Goal: Task Accomplishment & Management: Manage account settings

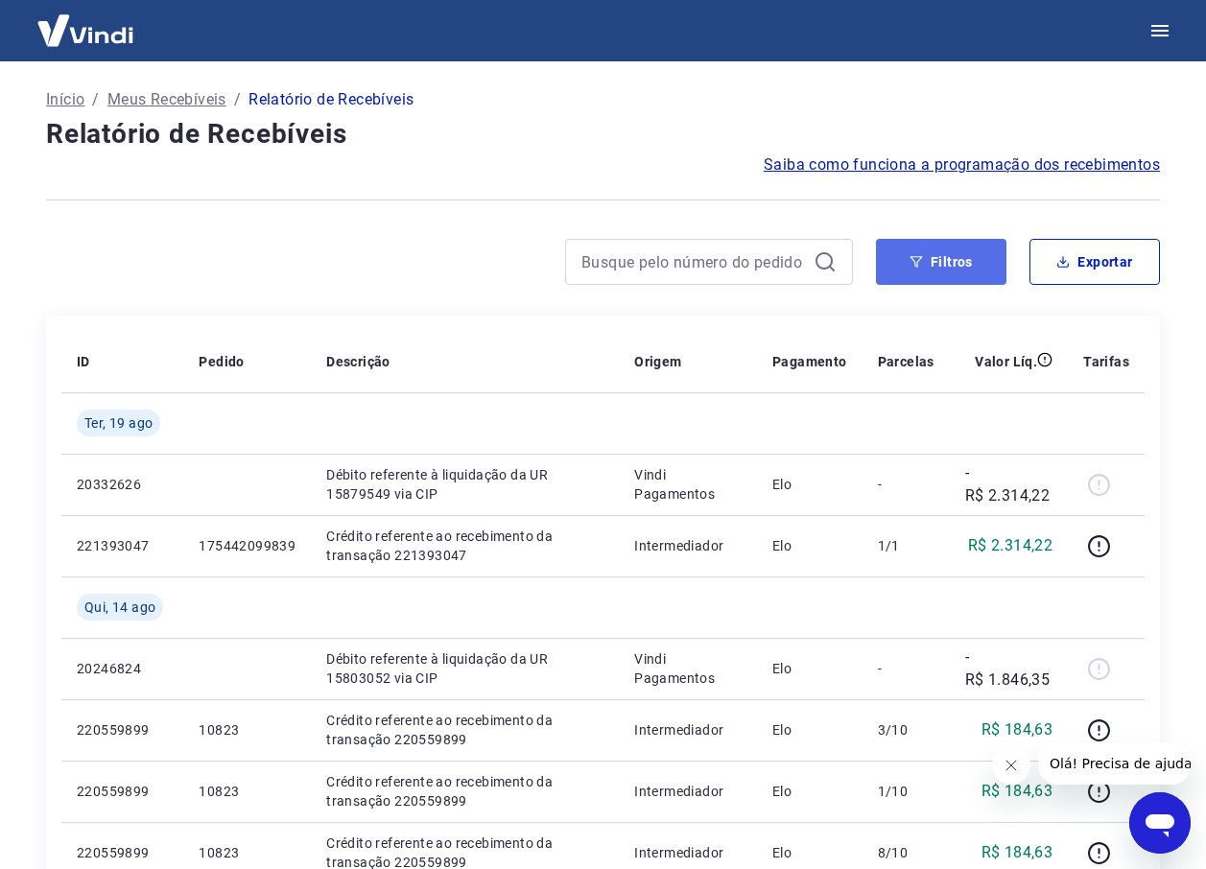
click at [943, 264] on button "Filtros" at bounding box center [941, 262] width 130 height 46
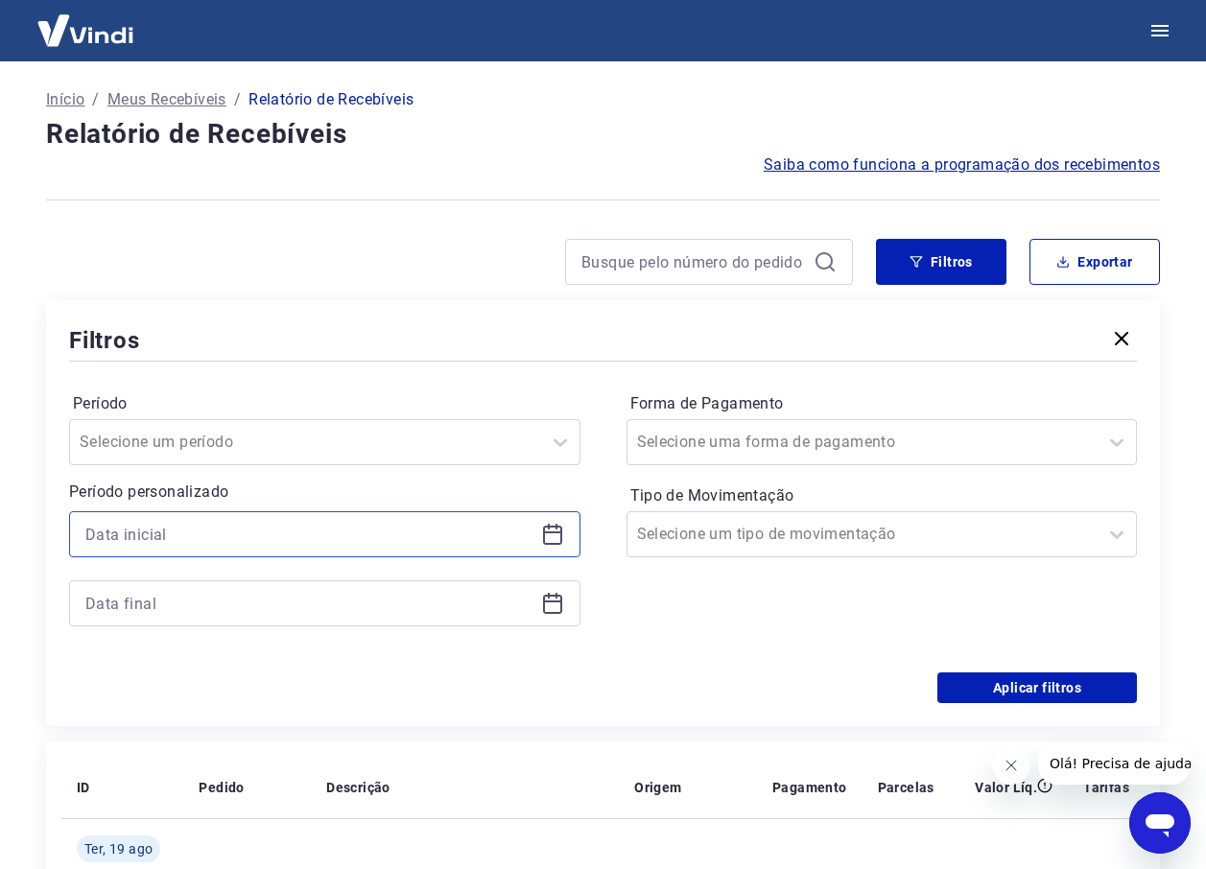
click at [397, 545] on input at bounding box center [309, 534] width 448 height 29
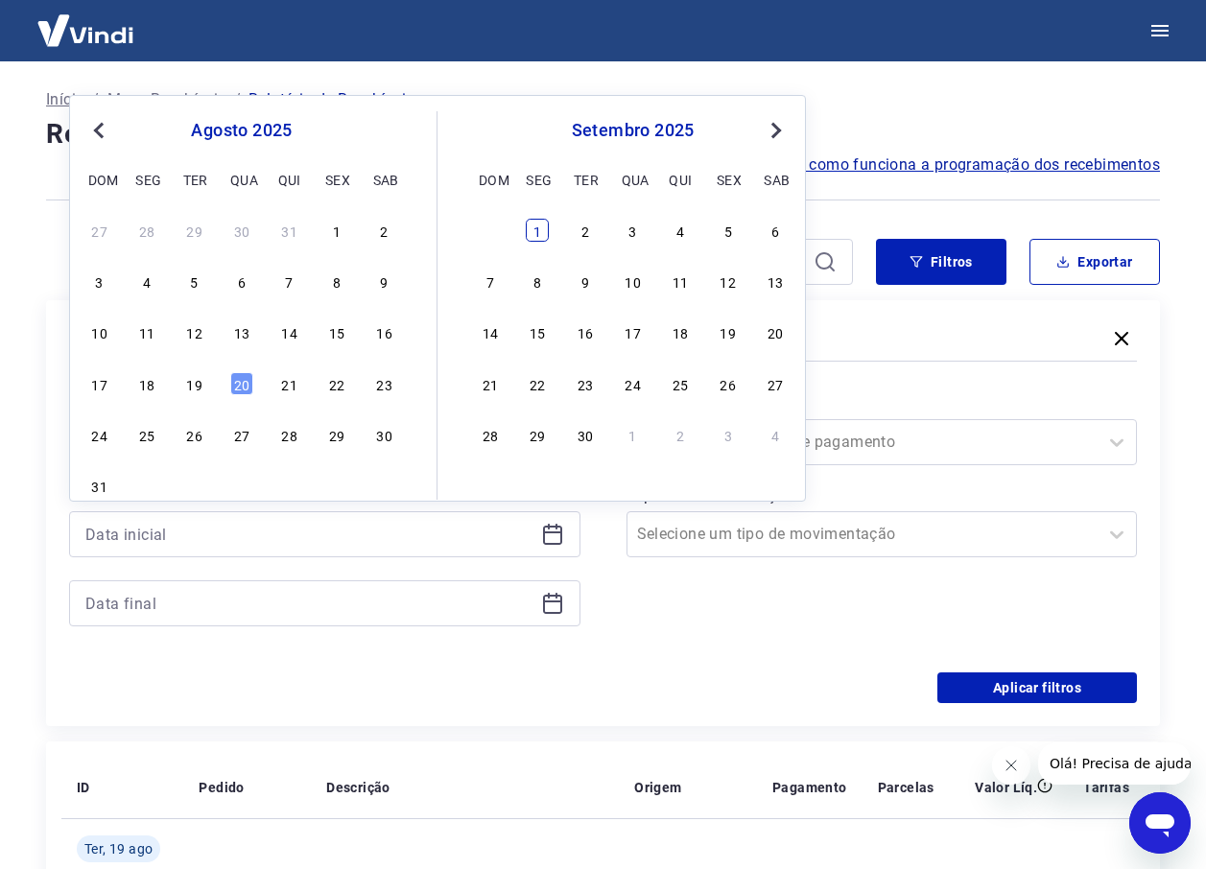
click at [532, 229] on div "1" at bounding box center [537, 230] width 23 height 23
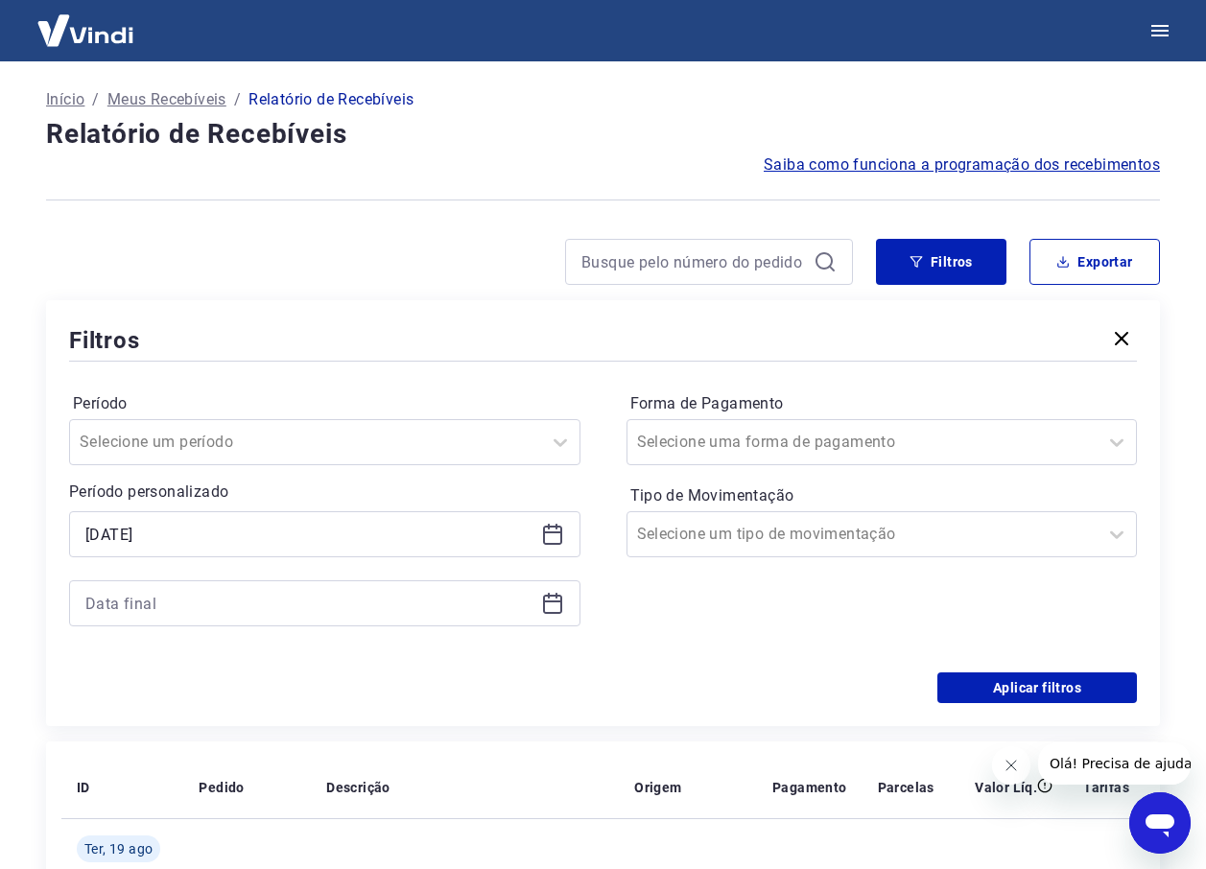
click at [592, 445] on div "Período Selecione um período Período personalizado Selected date: segunda-feira…" at bounding box center [603, 518] width 1068 height 307
click at [371, 563] on div "Selected date: segunda-feira, 1 de setembro de 2025 01/09/2025" at bounding box center [324, 568] width 511 height 115
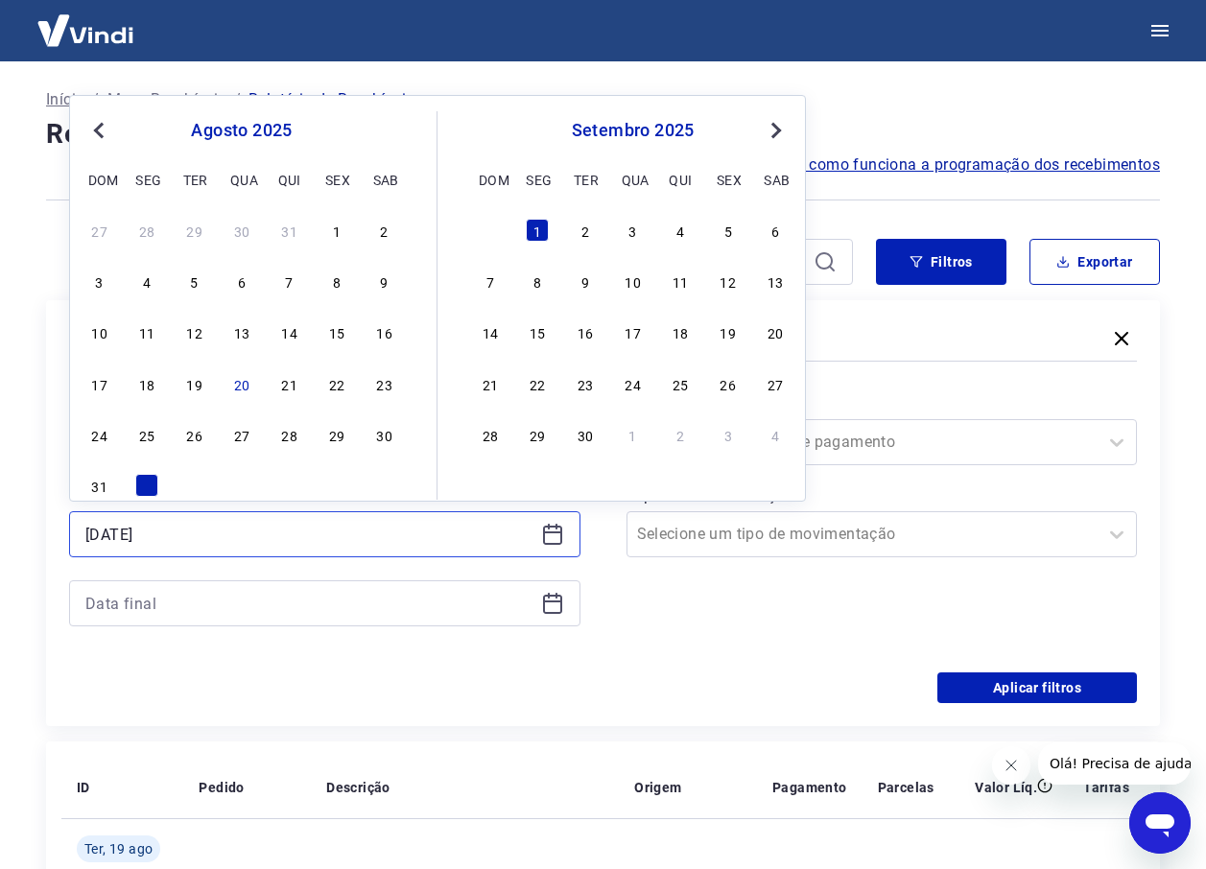
click at [384, 538] on input "01/09/2025" at bounding box center [309, 534] width 448 height 29
click at [338, 229] on div "1" at bounding box center [336, 230] width 23 height 23
type input "01/08/2025"
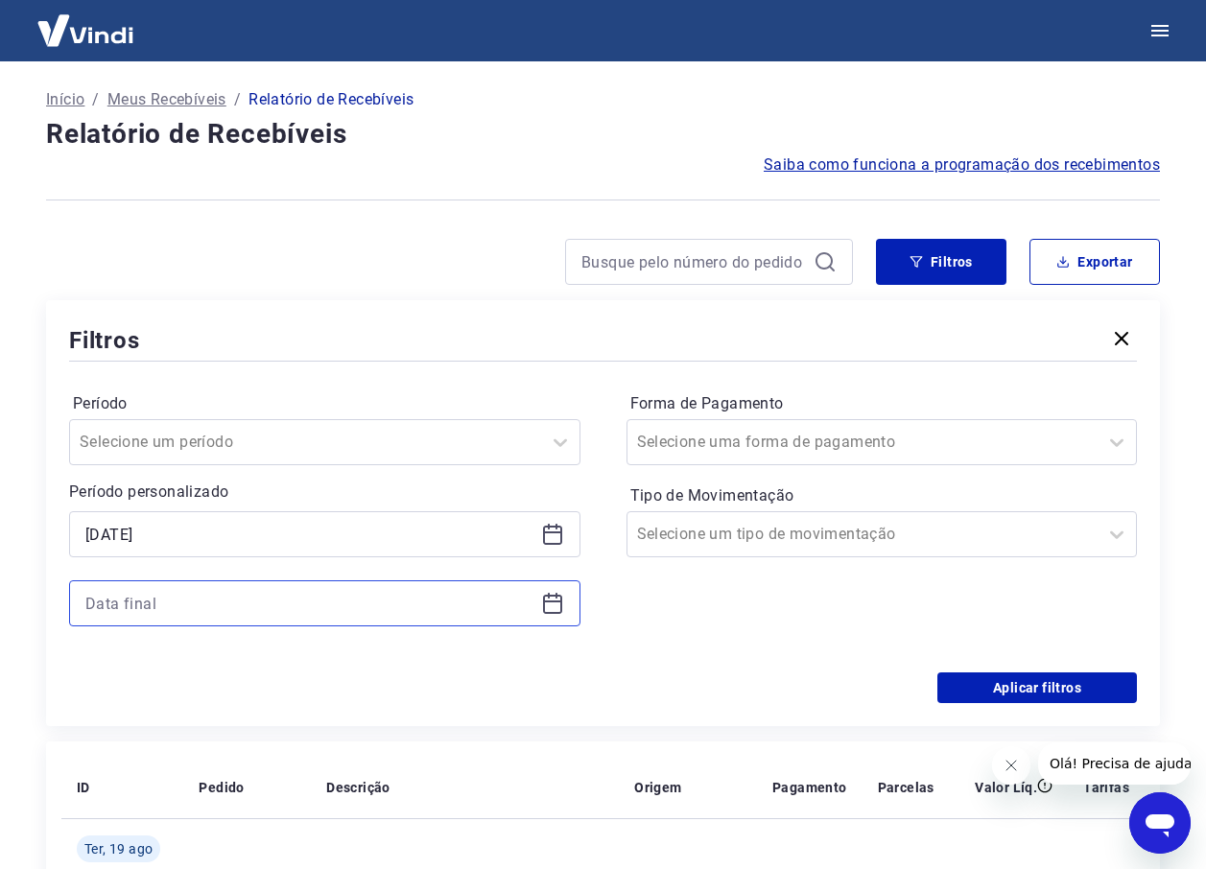
click at [282, 600] on input at bounding box center [309, 603] width 448 height 29
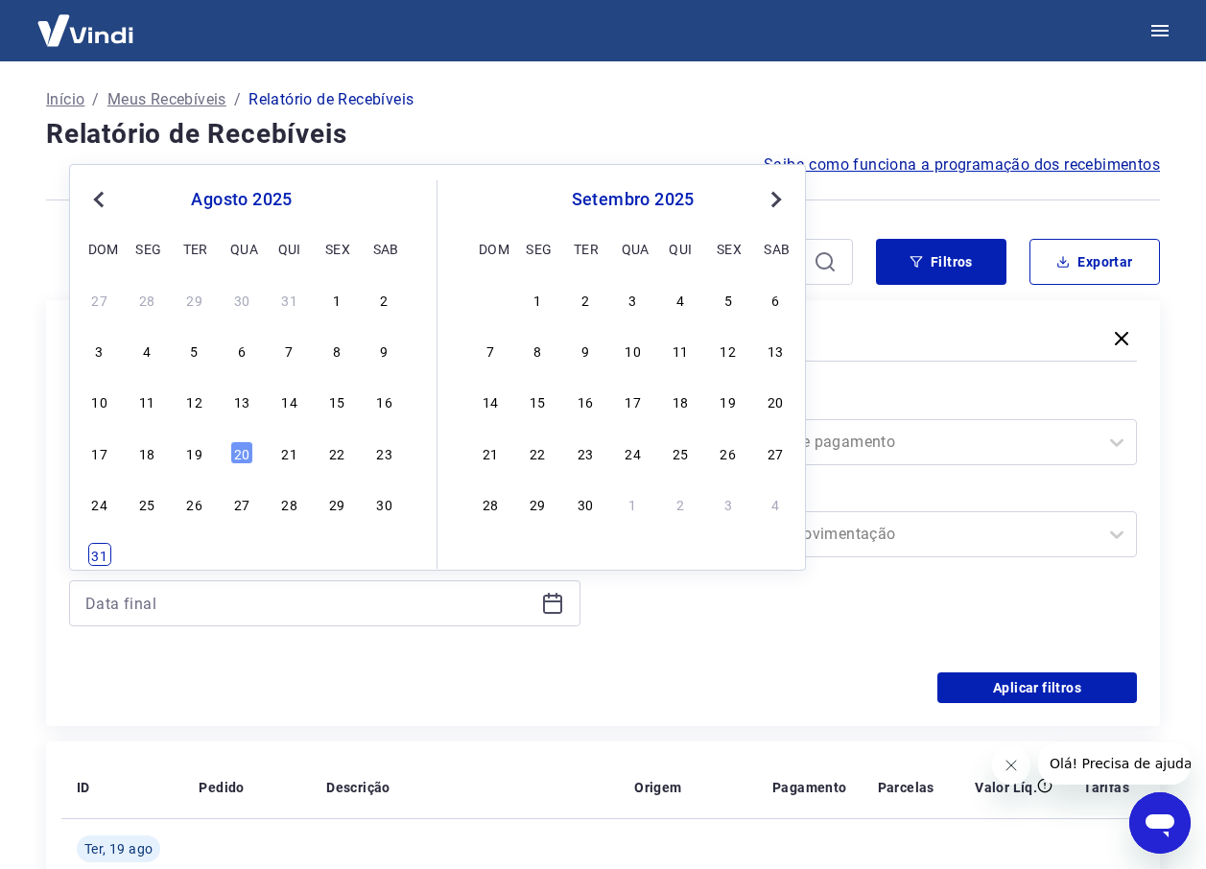
click at [106, 553] on div "31" at bounding box center [99, 554] width 23 height 23
type input "31/08/2025"
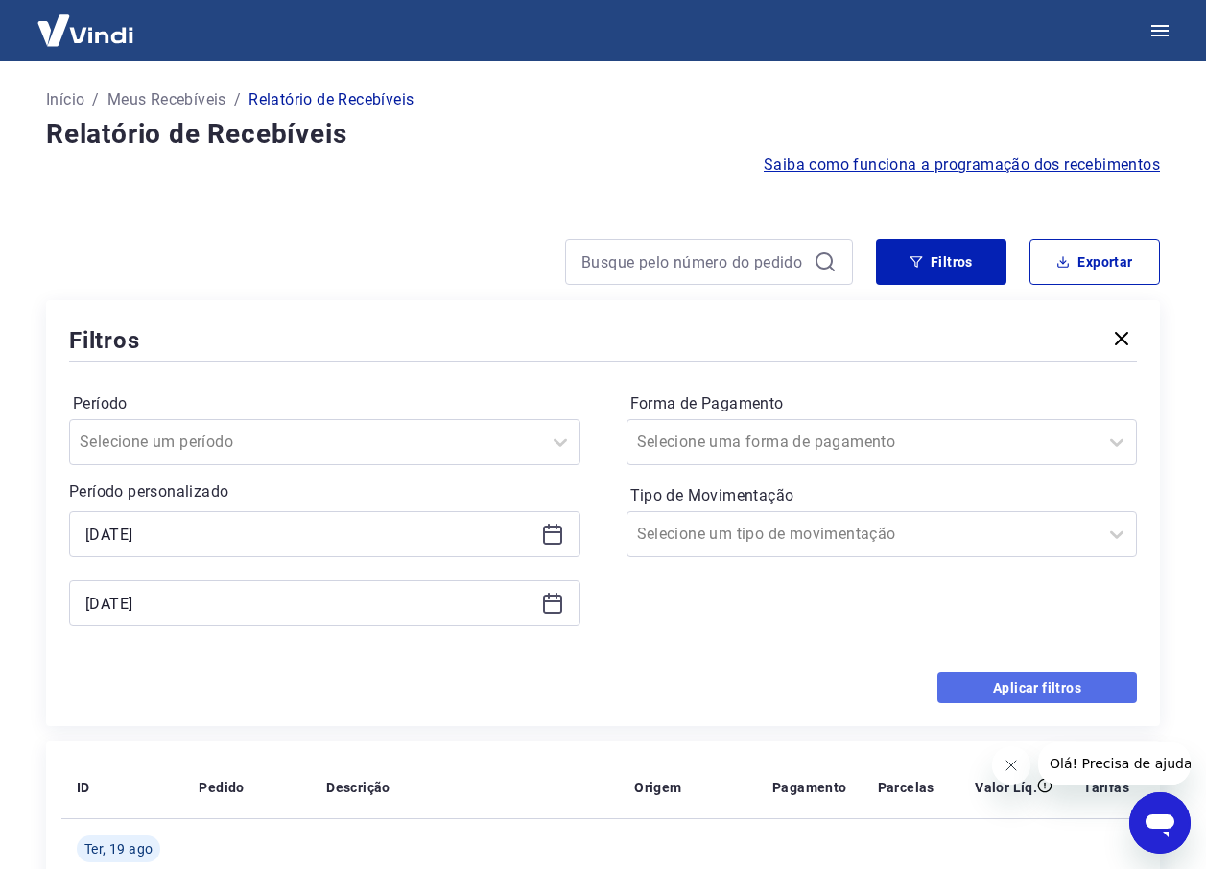
click at [981, 685] on button "Aplicar filtros" at bounding box center [1036, 687] width 199 height 31
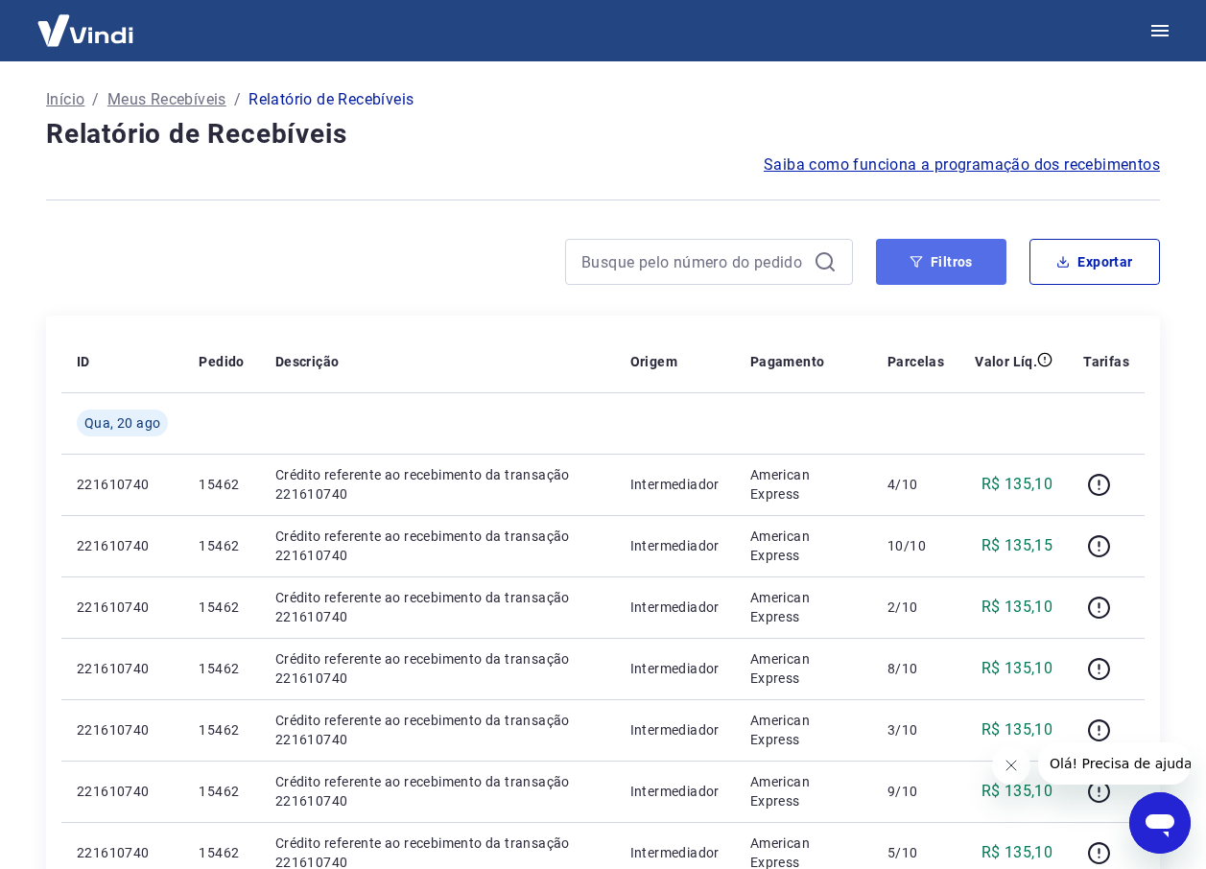
click at [909, 253] on button "Filtros" at bounding box center [941, 262] width 130 height 46
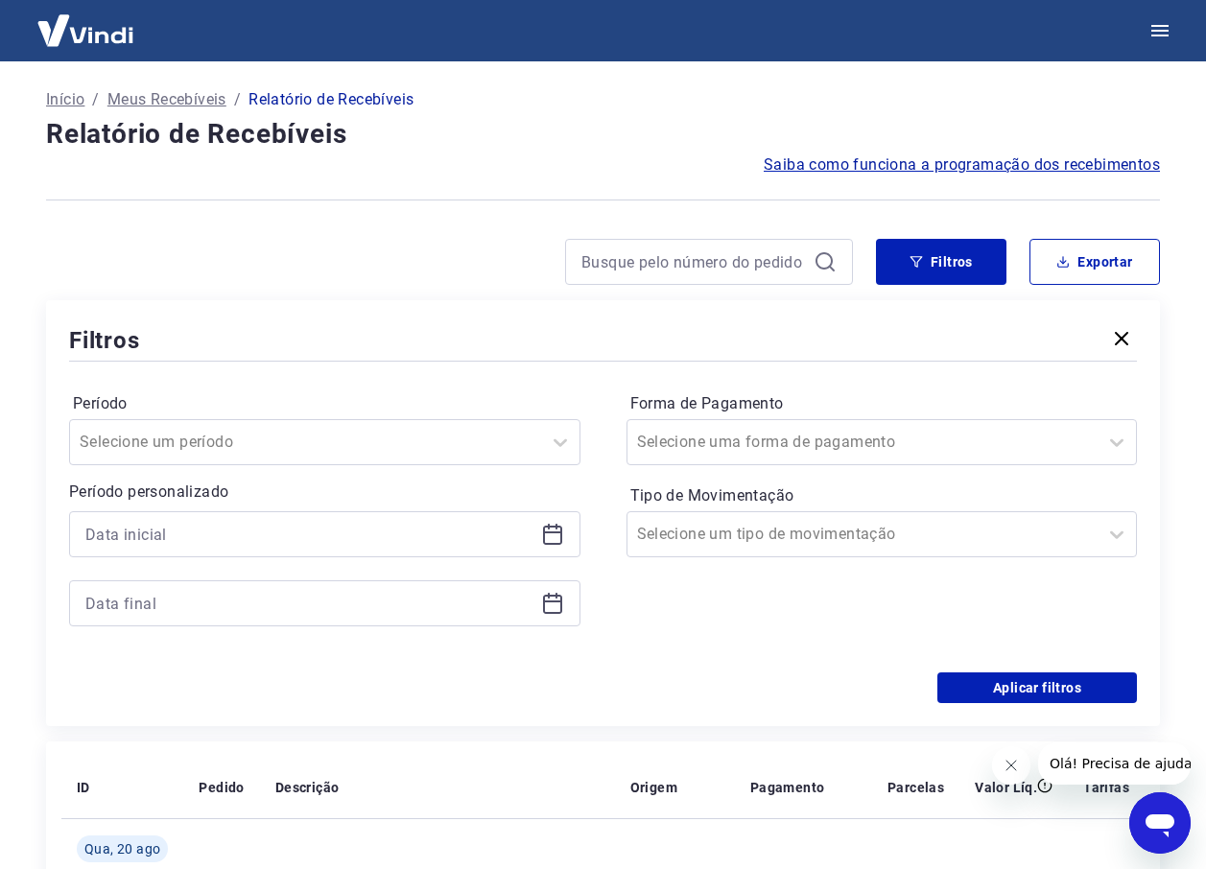
click at [471, 517] on div at bounding box center [324, 534] width 511 height 46
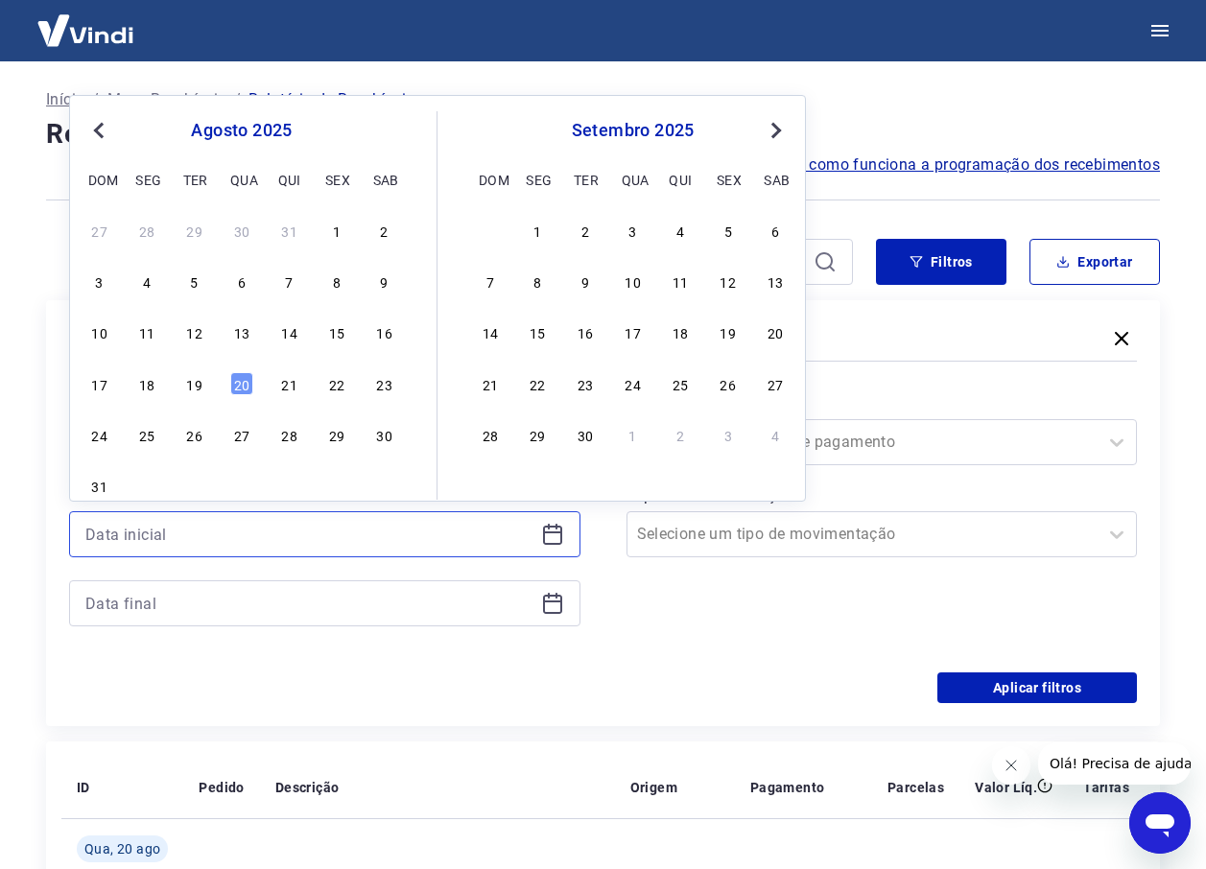
click at [441, 521] on input at bounding box center [309, 534] width 448 height 29
click at [288, 334] on div "14" at bounding box center [289, 331] width 23 height 23
type input "14/08/2025"
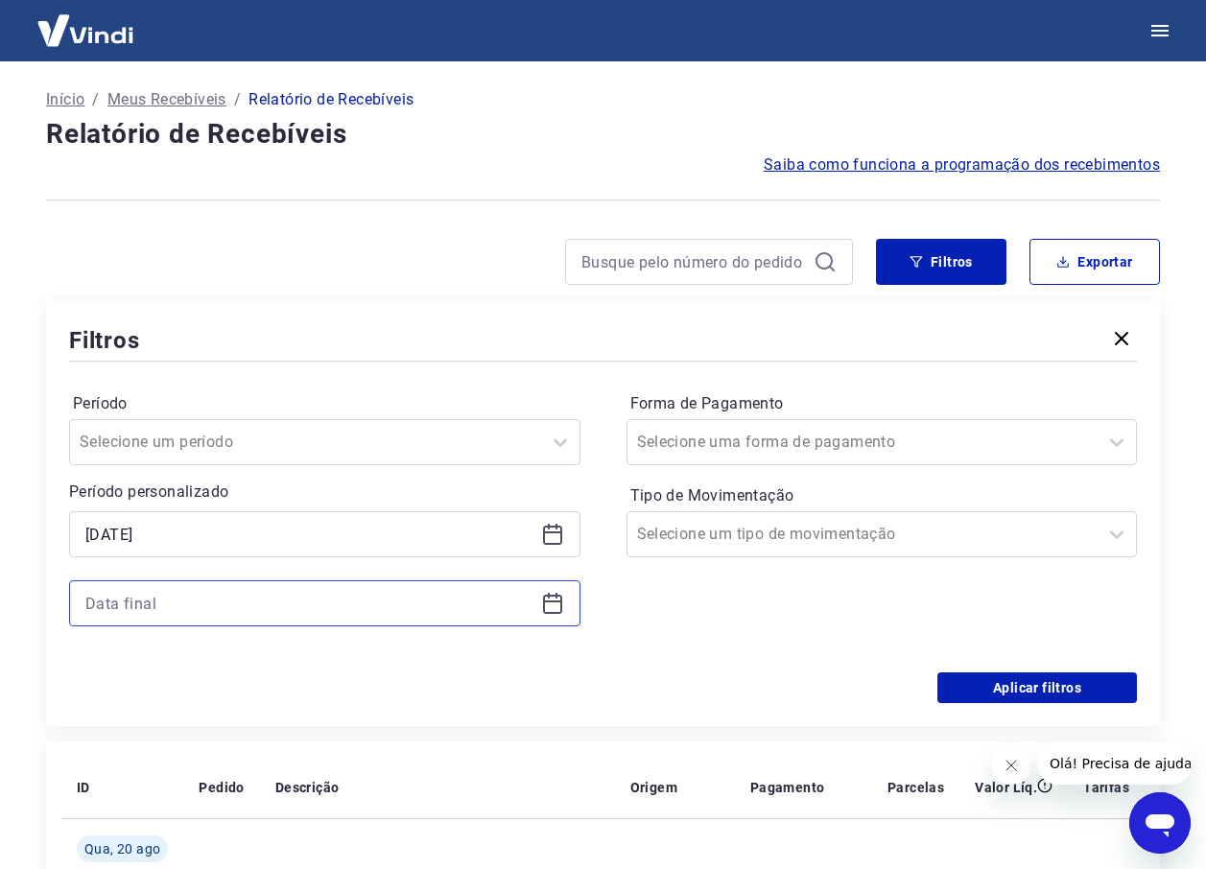
click at [407, 598] on input at bounding box center [309, 603] width 448 height 29
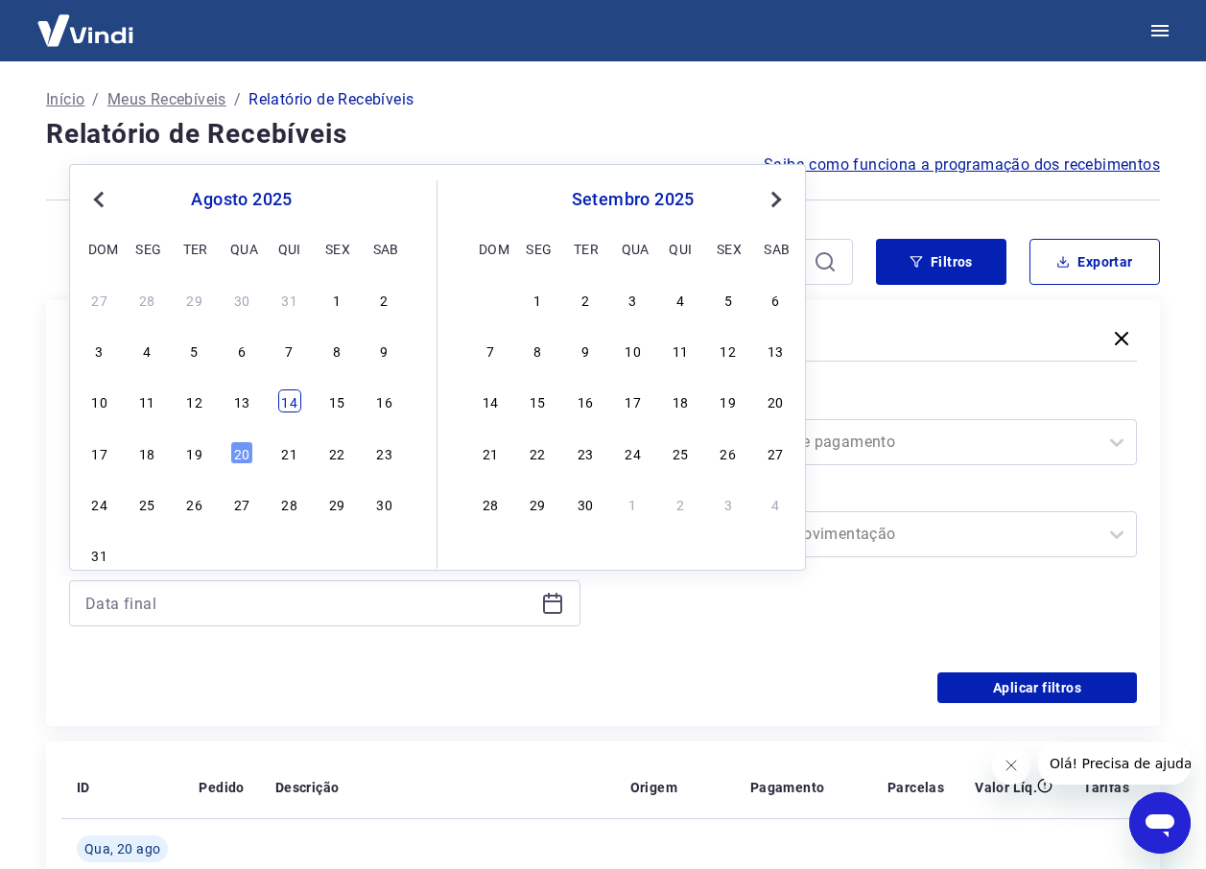
click at [285, 400] on div "14" at bounding box center [289, 400] width 23 height 23
type input "14/08/2025"
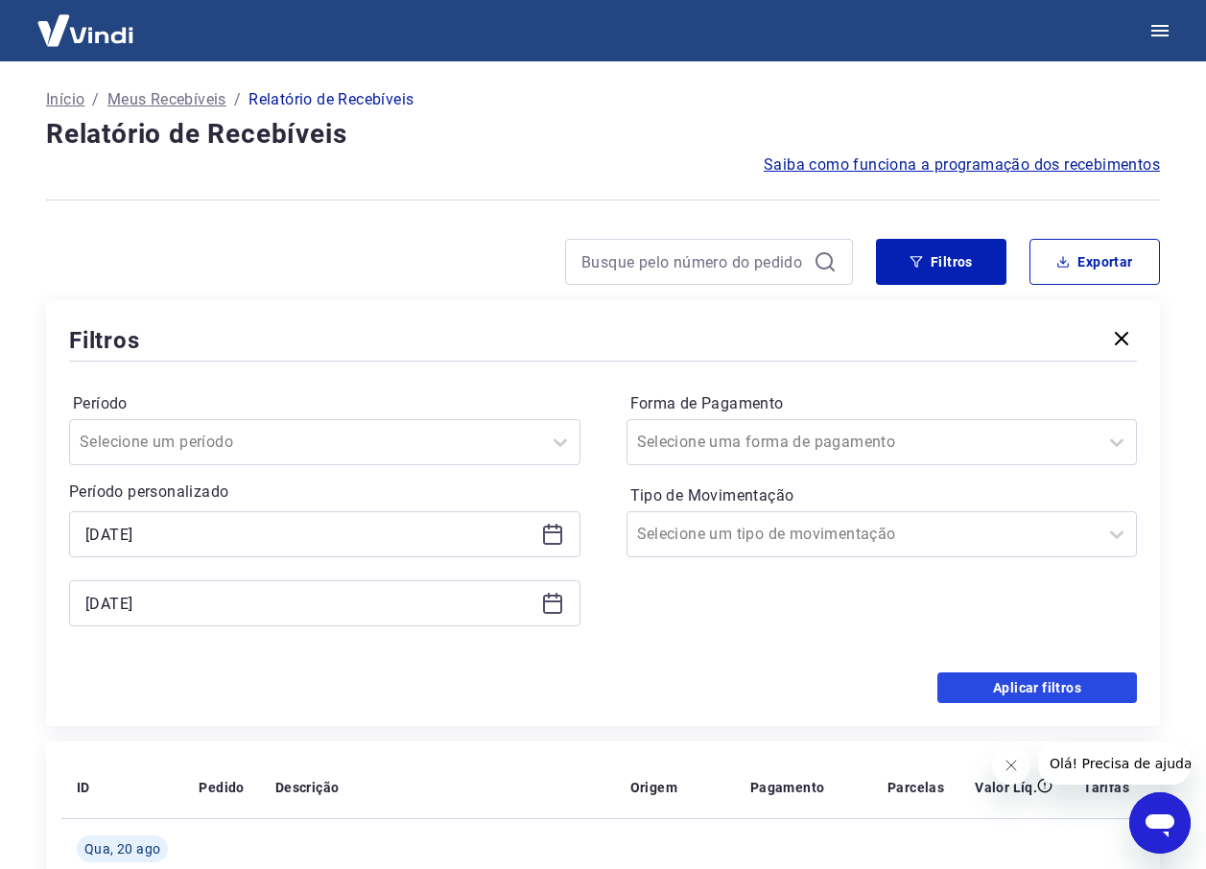
click at [966, 679] on button "Aplicar filtros" at bounding box center [1036, 687] width 199 height 31
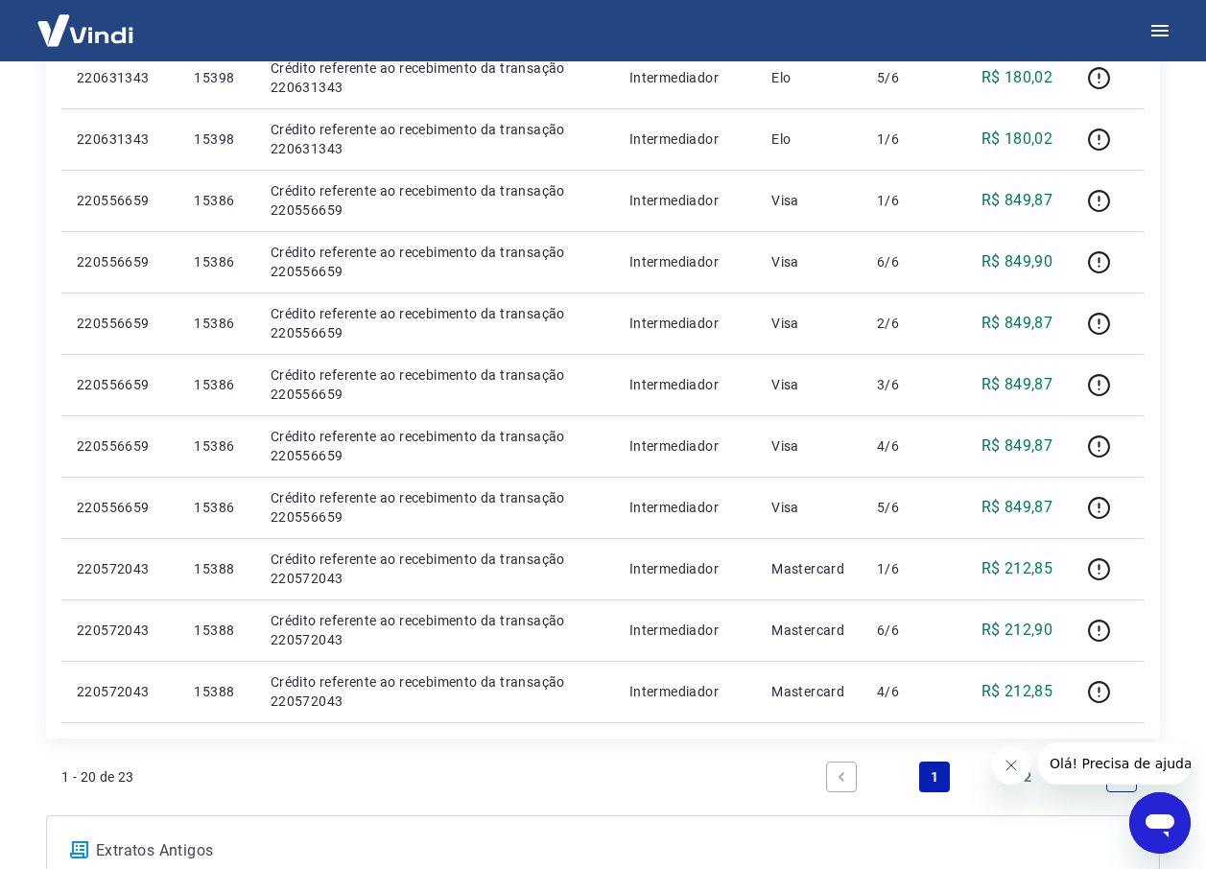
scroll to position [1178, 0]
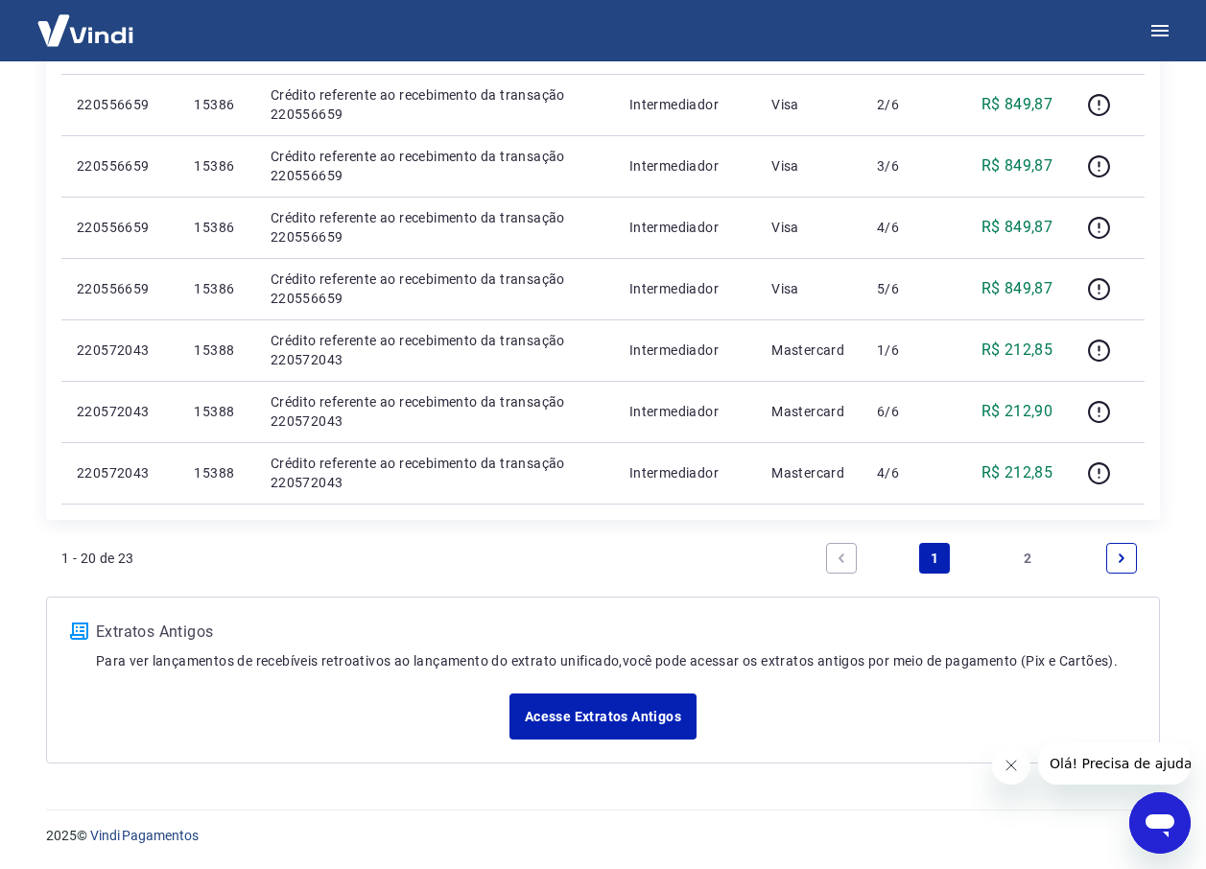
click at [1025, 551] on link "2" at bounding box center [1028, 558] width 31 height 31
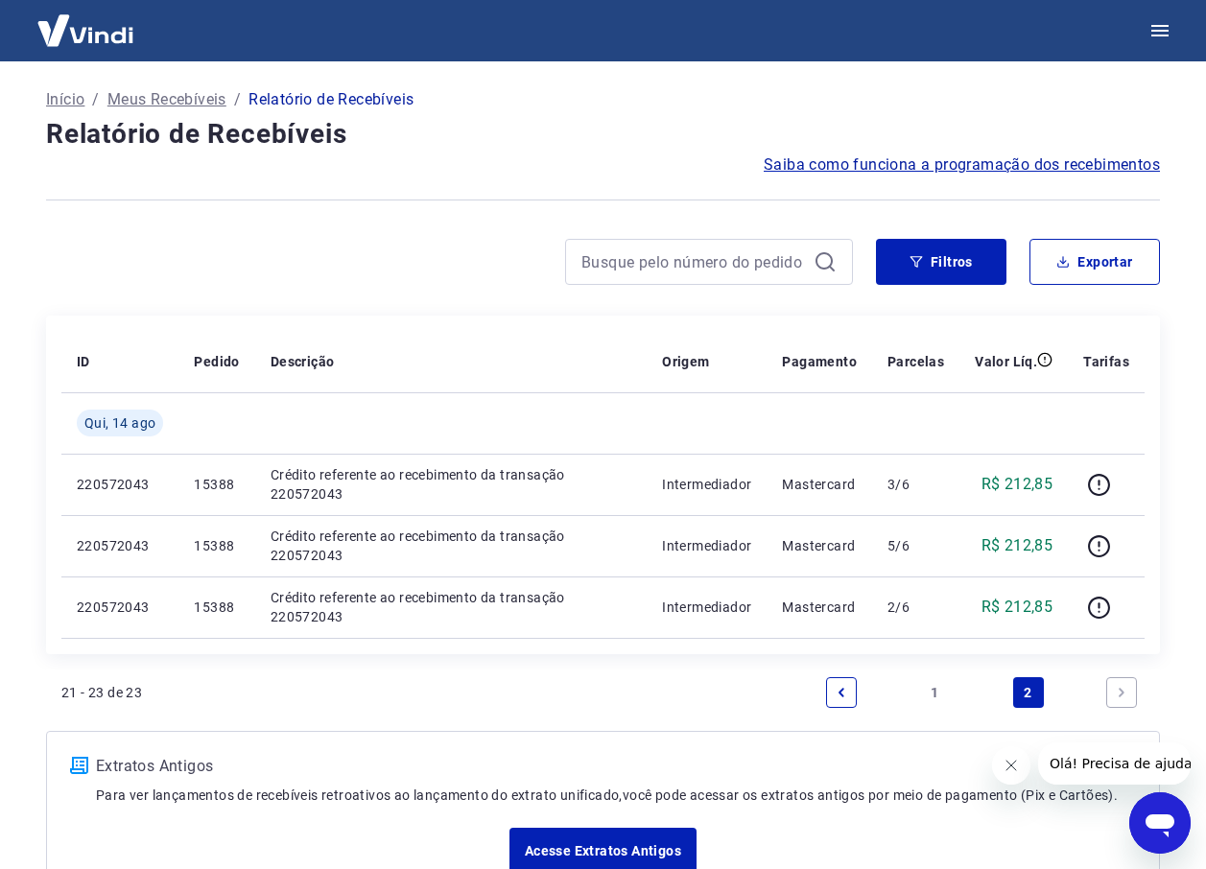
click at [850, 699] on link "Previous page" at bounding box center [841, 692] width 31 height 31
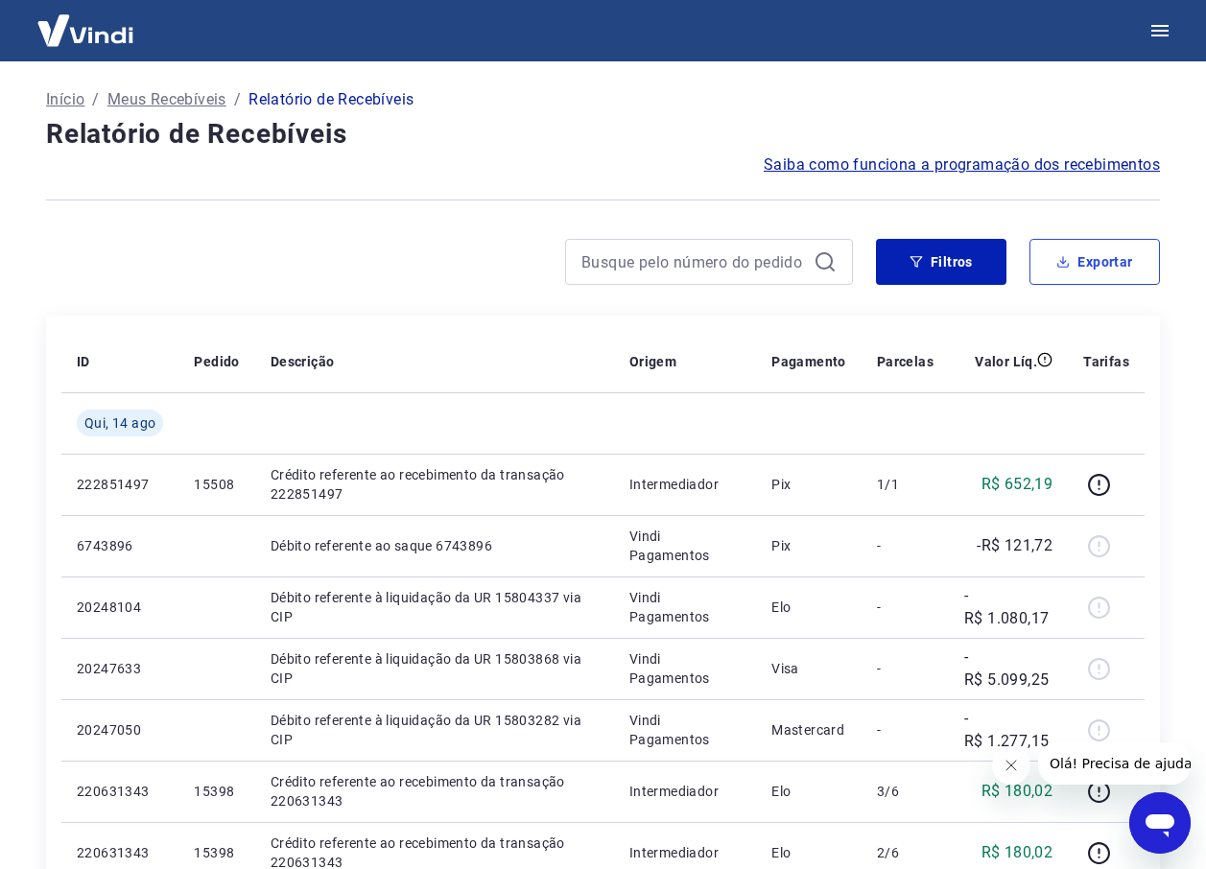
click at [1100, 260] on button "Exportar" at bounding box center [1094, 262] width 130 height 46
type input "14/08/2025"
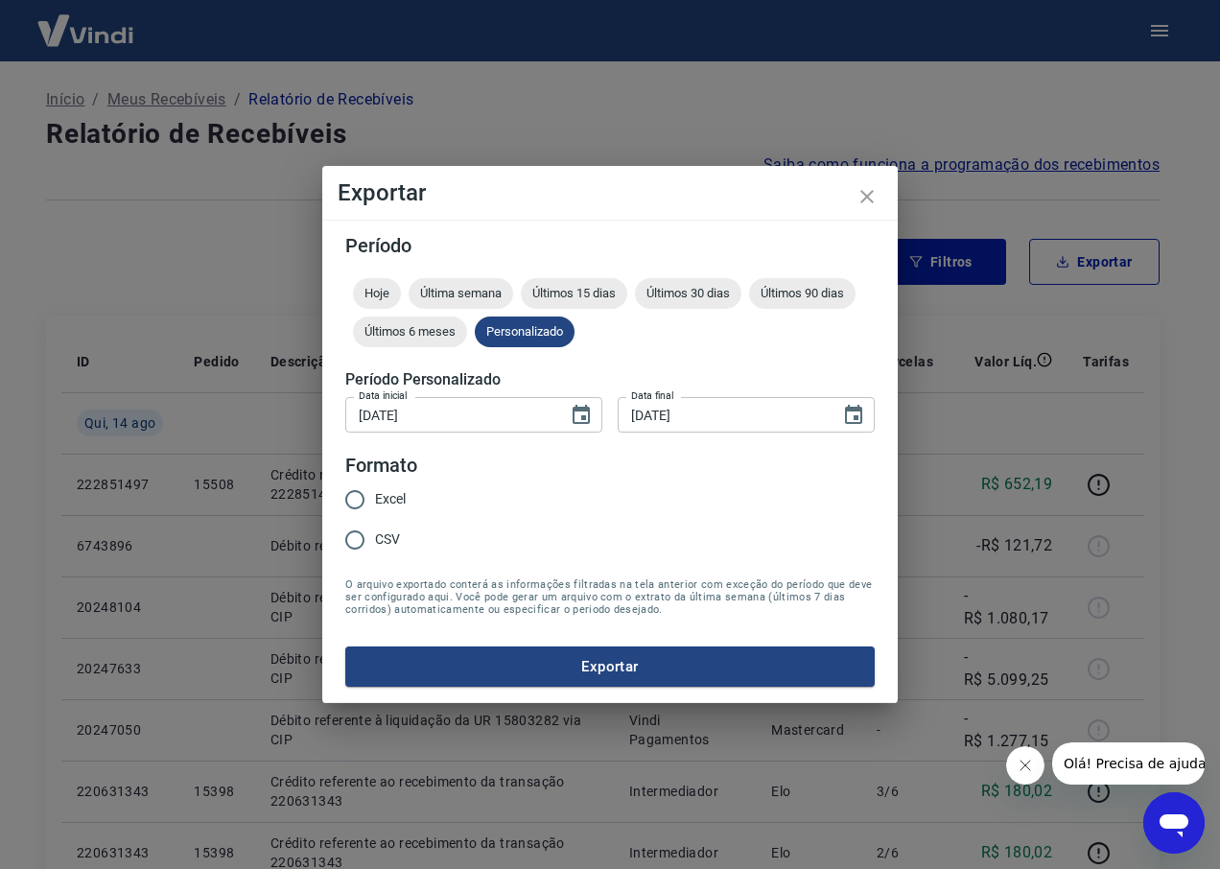
click at [357, 528] on input "CSV" at bounding box center [355, 540] width 40 height 40
radio input "true"
click at [590, 664] on button "Exportar" at bounding box center [609, 666] width 529 height 40
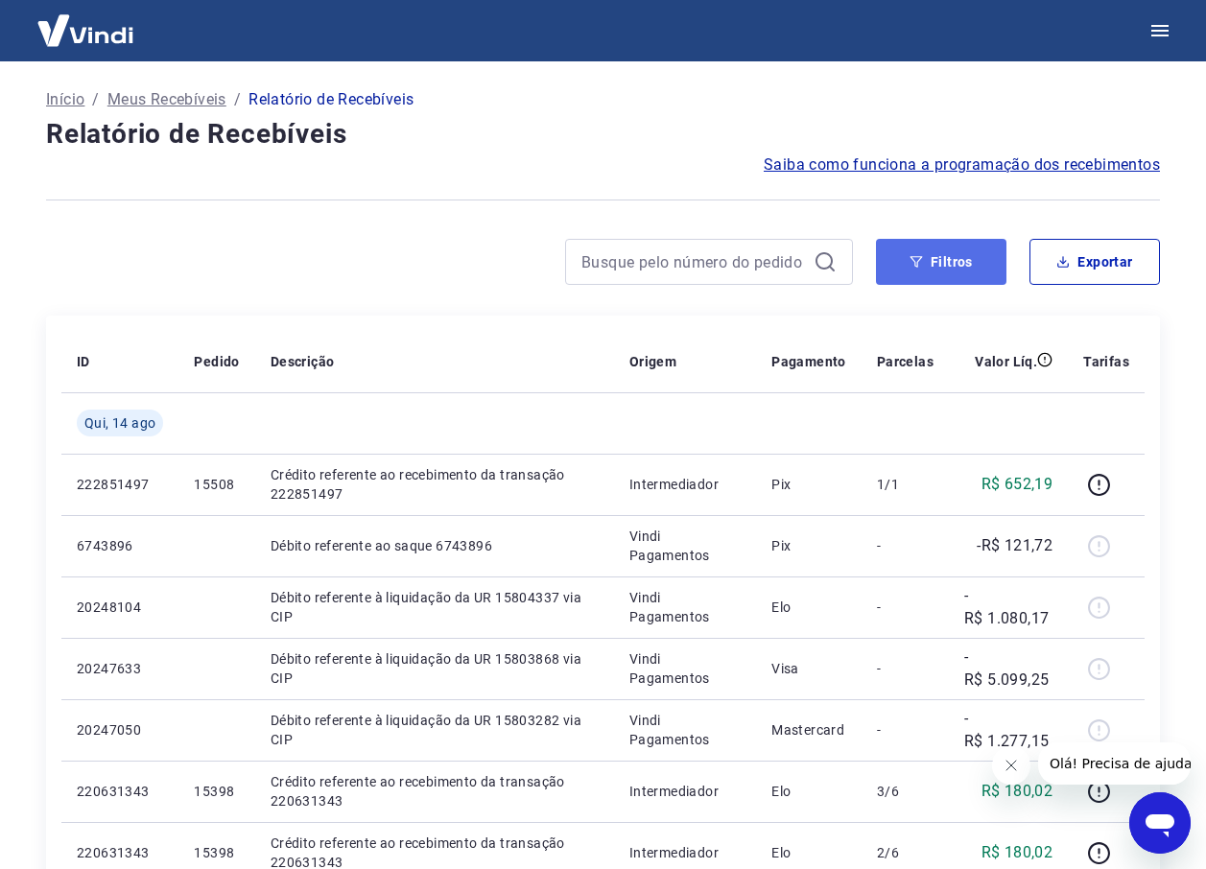
click at [933, 255] on button "Filtros" at bounding box center [941, 262] width 130 height 46
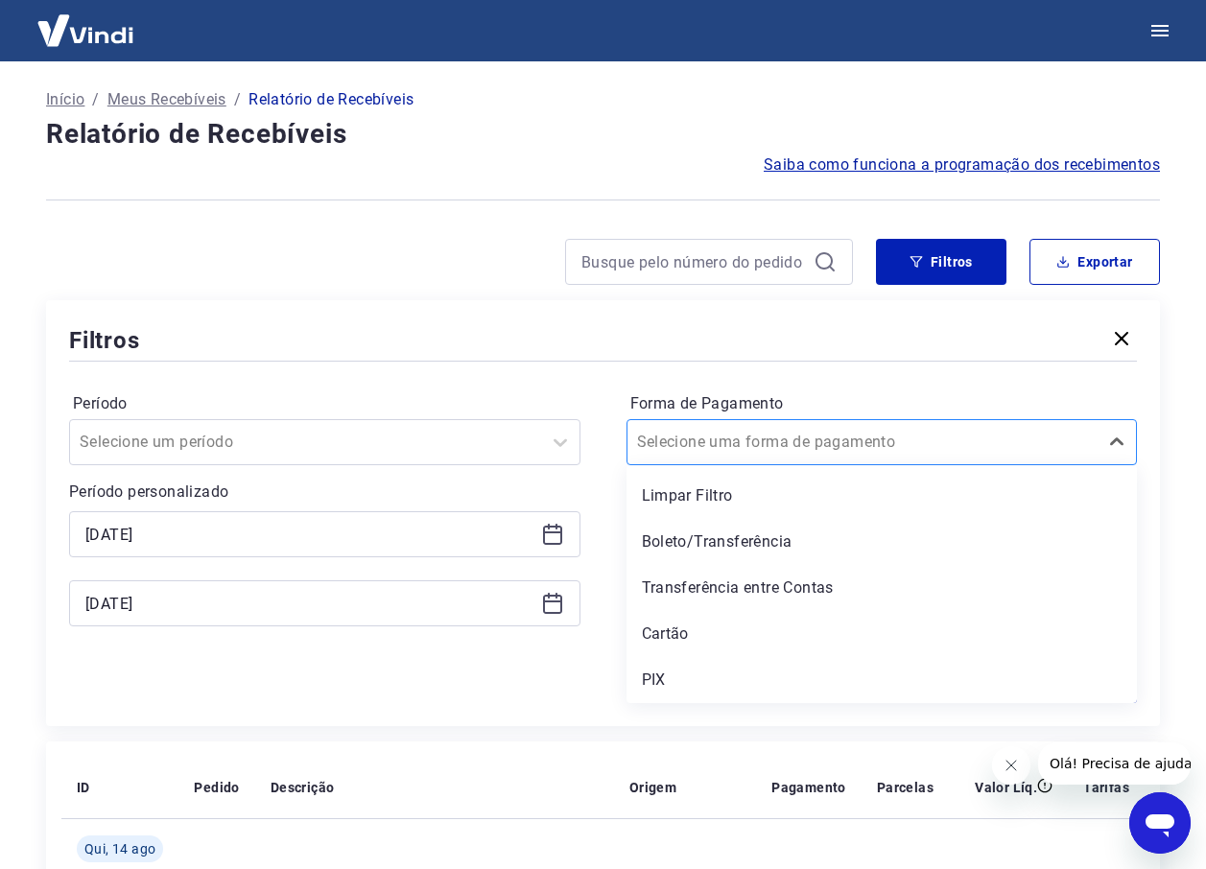
click at [832, 434] on div at bounding box center [863, 442] width 452 height 27
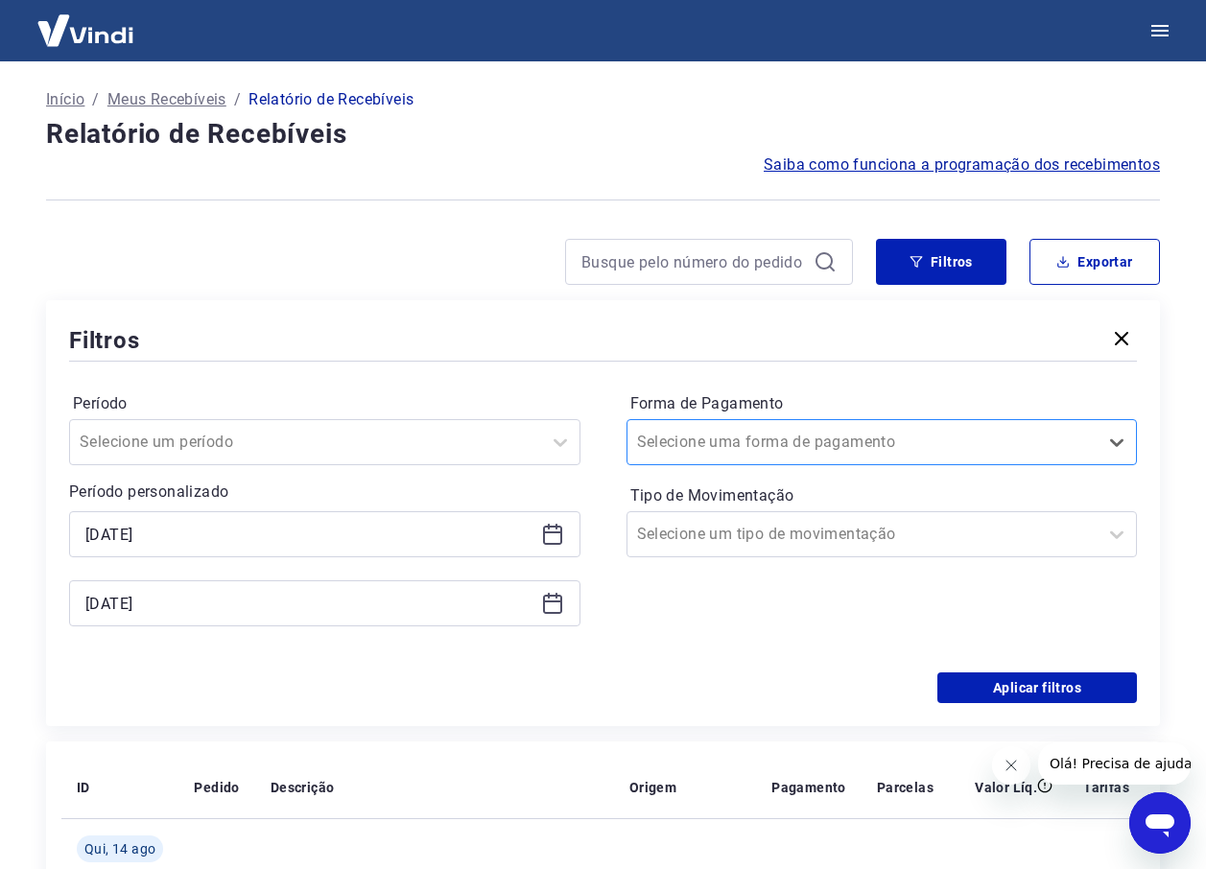
click at [832, 434] on div at bounding box center [863, 442] width 452 height 27
click at [826, 544] on div at bounding box center [863, 534] width 452 height 27
click at [824, 543] on div at bounding box center [863, 534] width 452 height 27
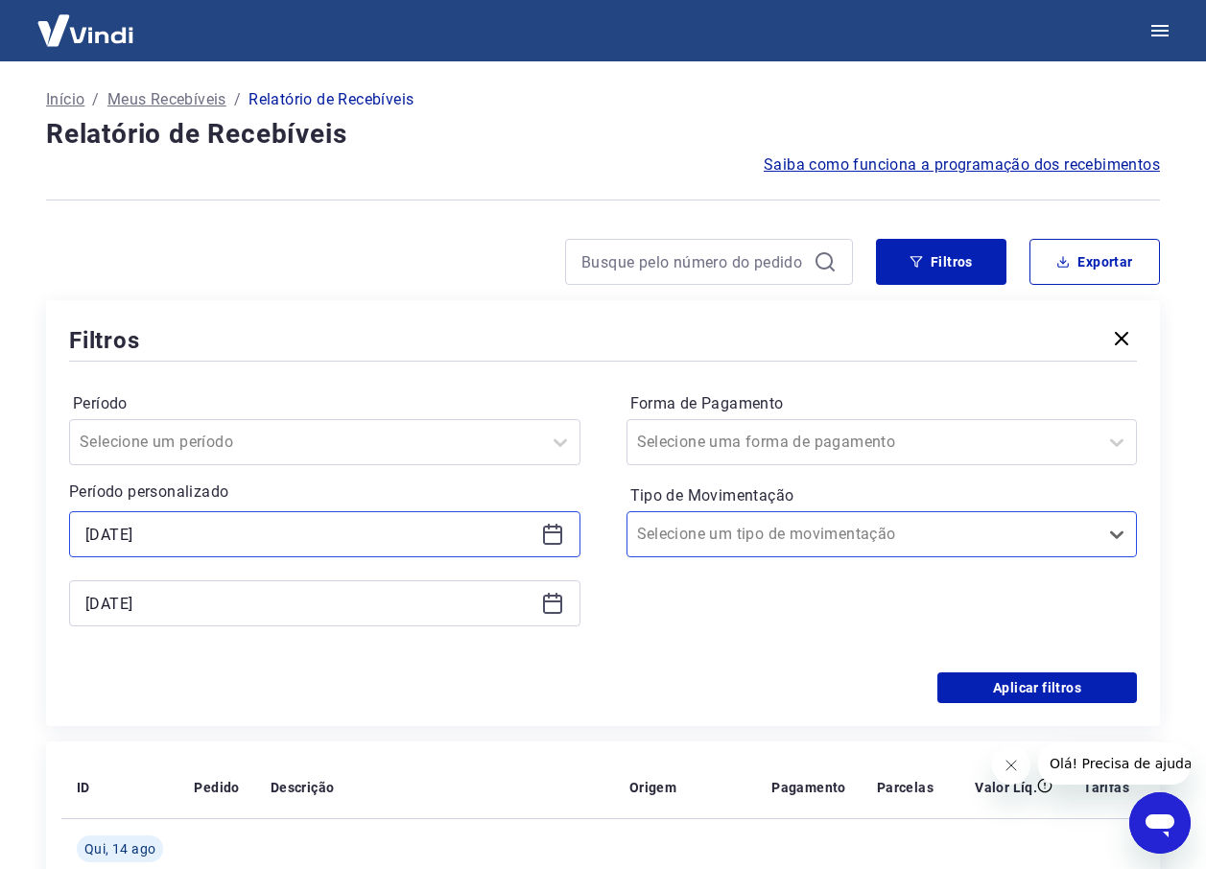
click at [317, 527] on input "14/08/2025" at bounding box center [309, 534] width 448 height 29
click at [660, 678] on div "Aplicar filtros" at bounding box center [603, 687] width 1068 height 31
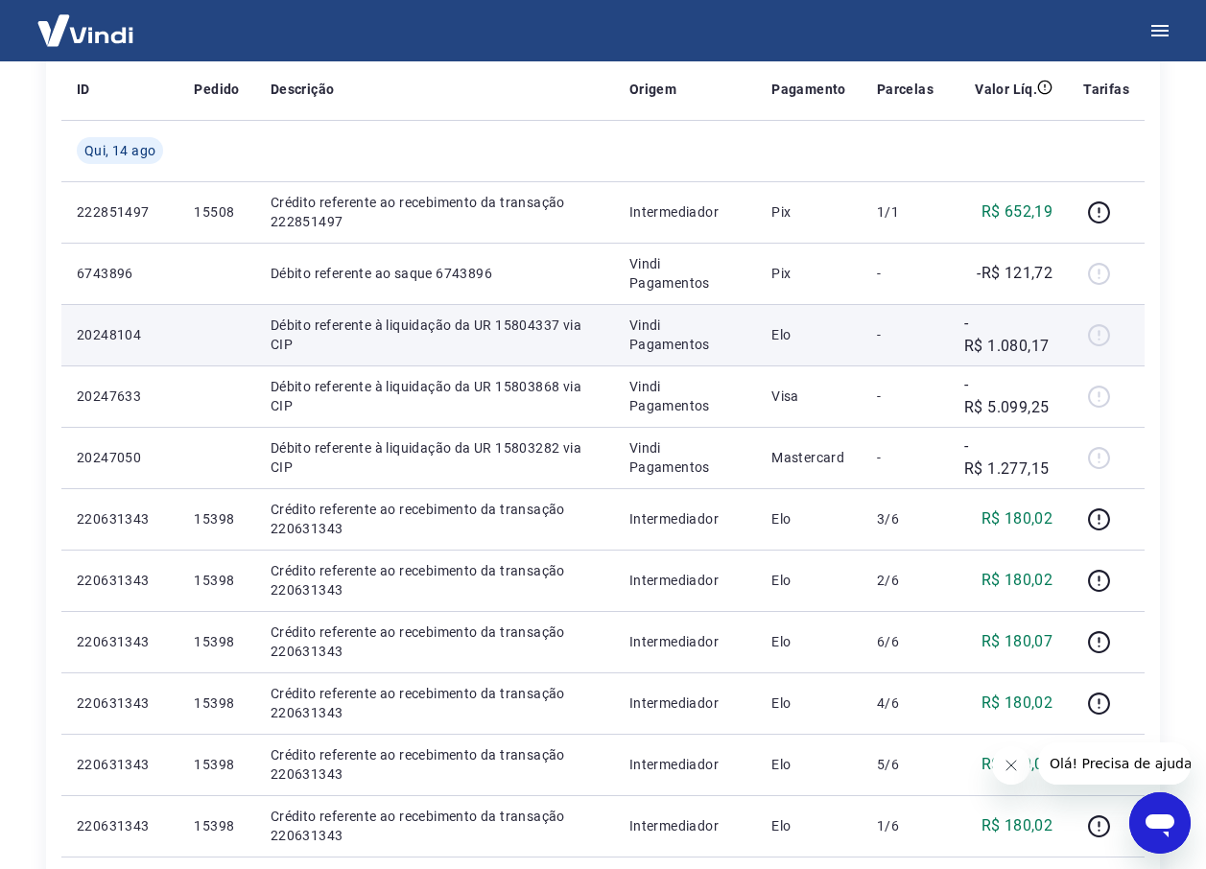
scroll to position [549, 0]
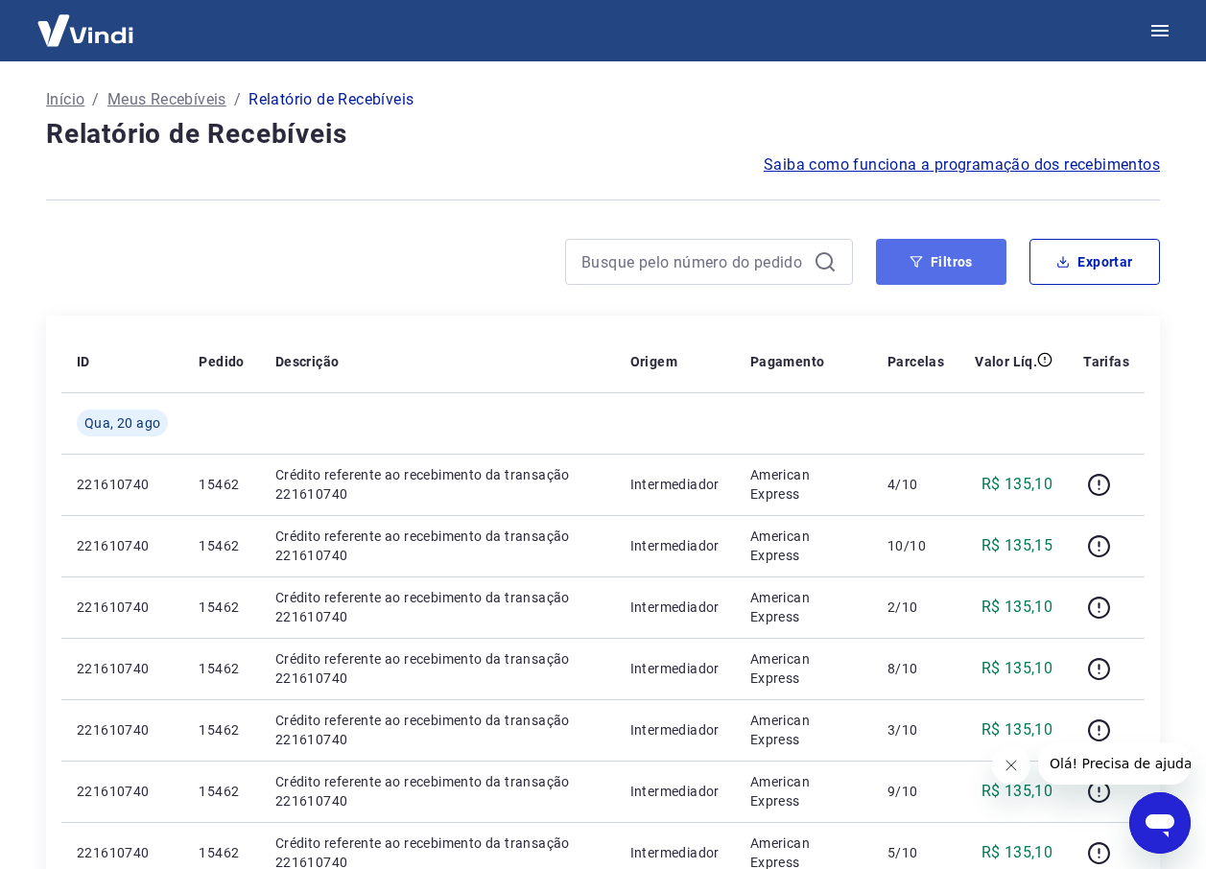
click at [969, 272] on button "Filtros" at bounding box center [941, 262] width 130 height 46
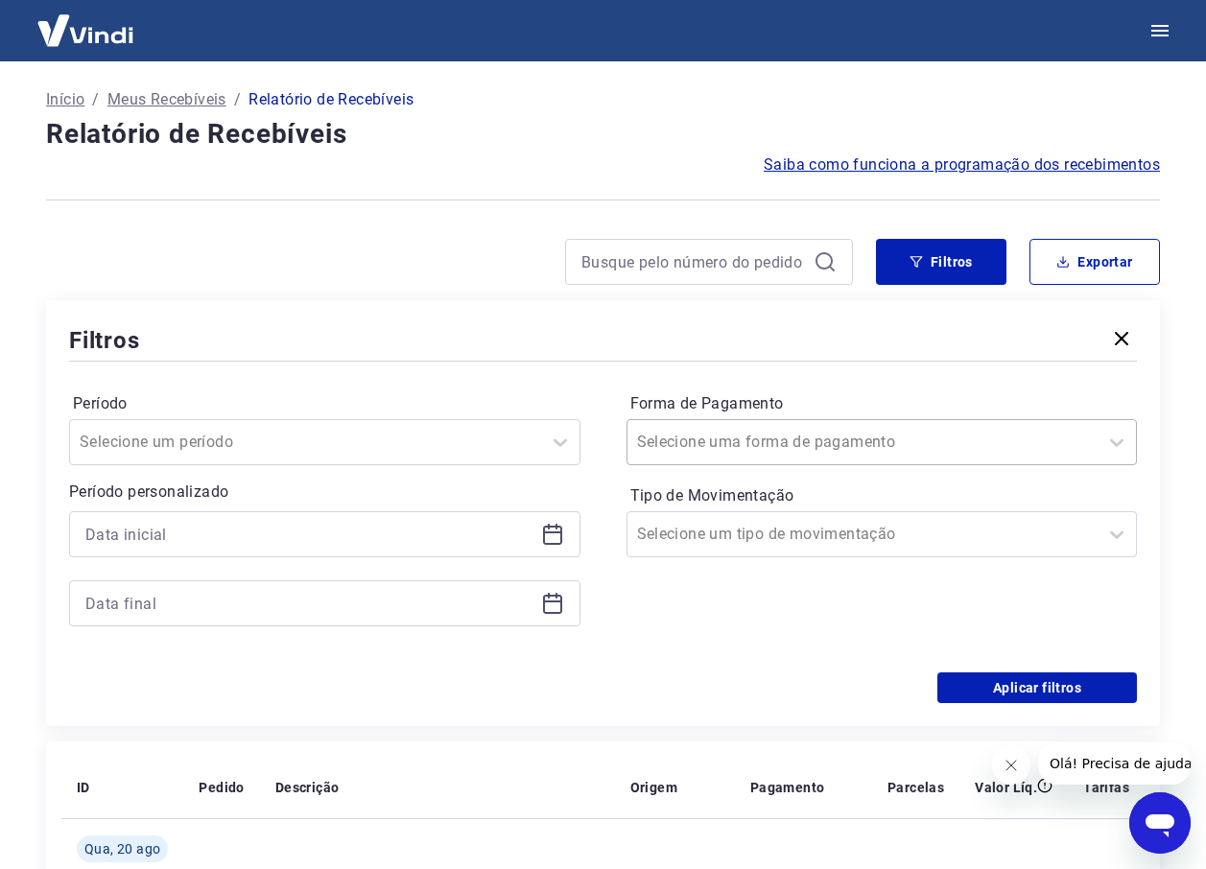
click at [753, 455] on div at bounding box center [863, 442] width 452 height 27
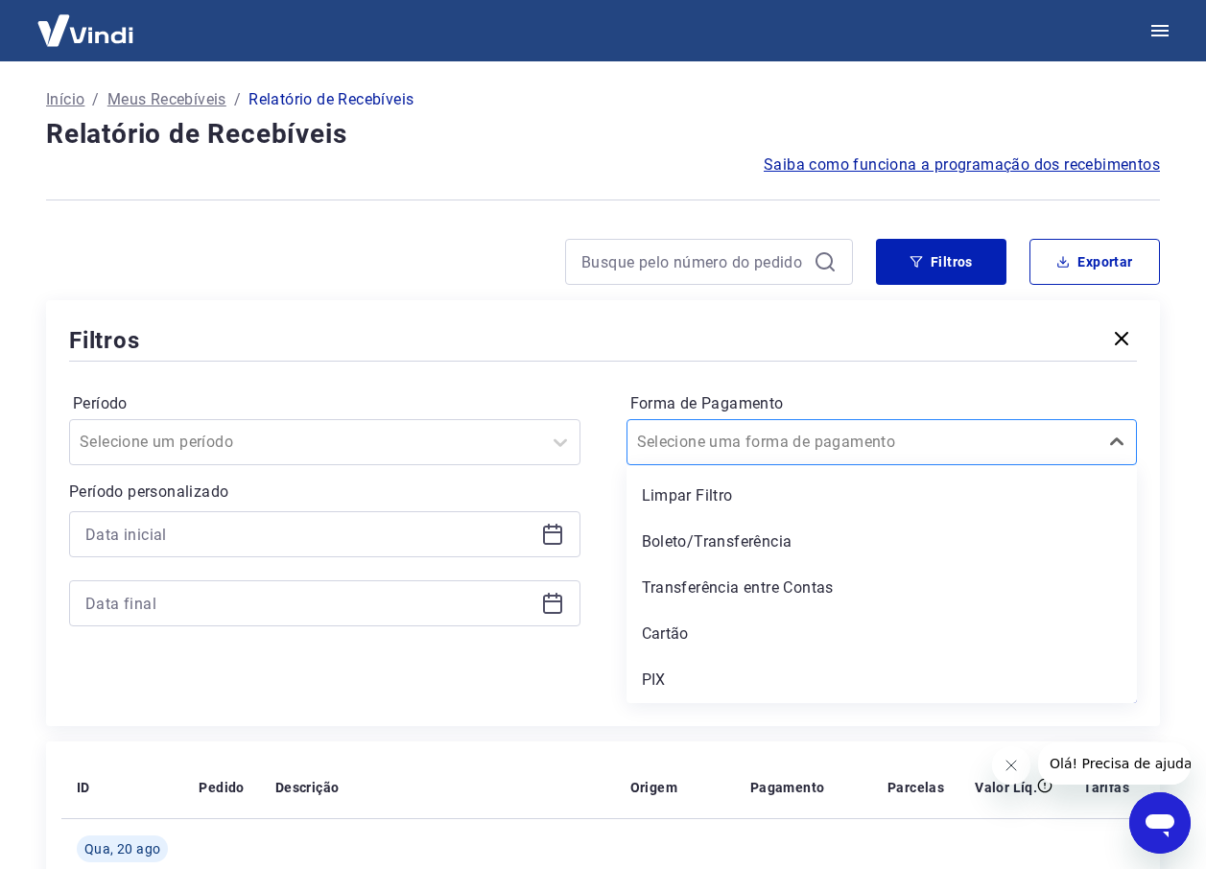
click at [753, 445] on input "Forma de Pagamento" at bounding box center [734, 442] width 194 height 23
drag, startPoint x: 955, startPoint y: 408, endPoint x: 944, endPoint y: 444, distance: 38.2
click at [957, 408] on label "Forma de Pagamento" at bounding box center [882, 403] width 504 height 23
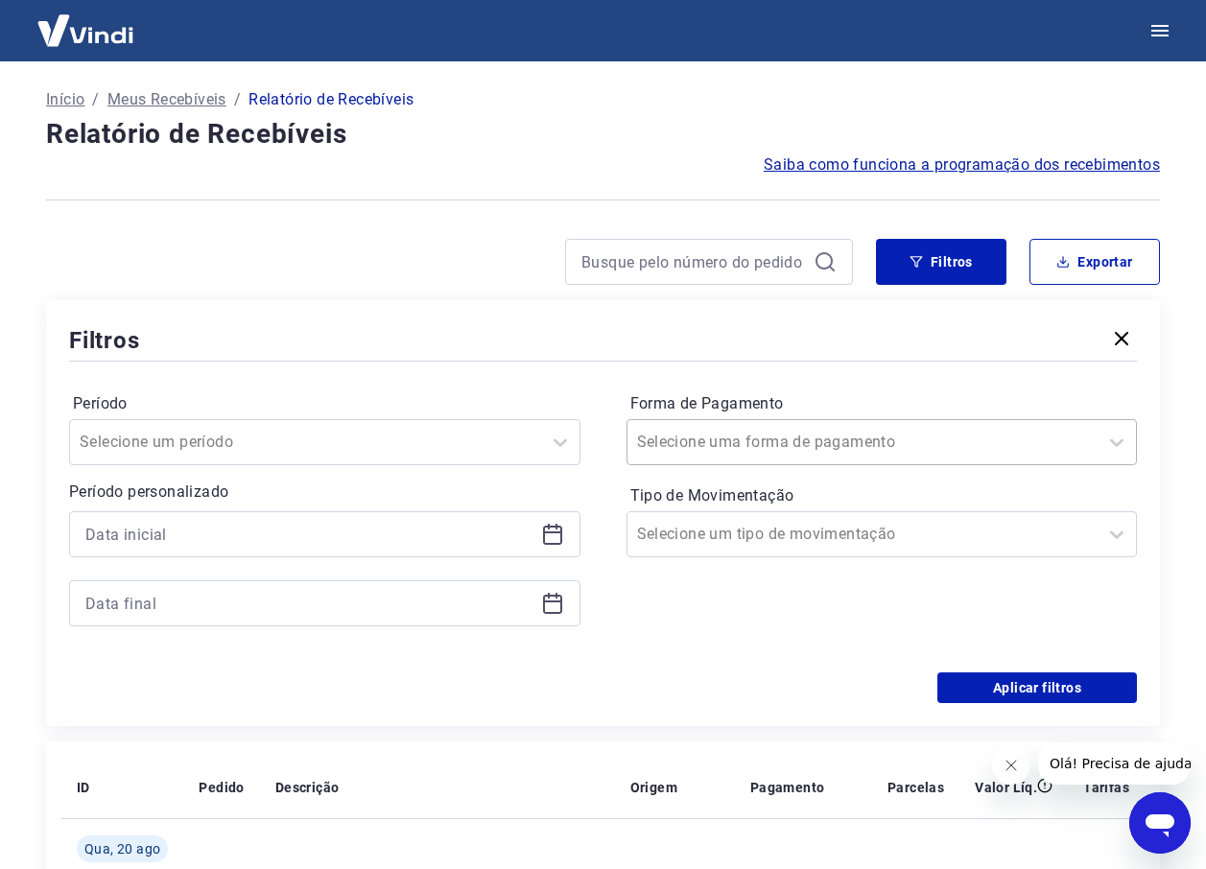
click at [944, 444] on div at bounding box center [863, 442] width 452 height 27
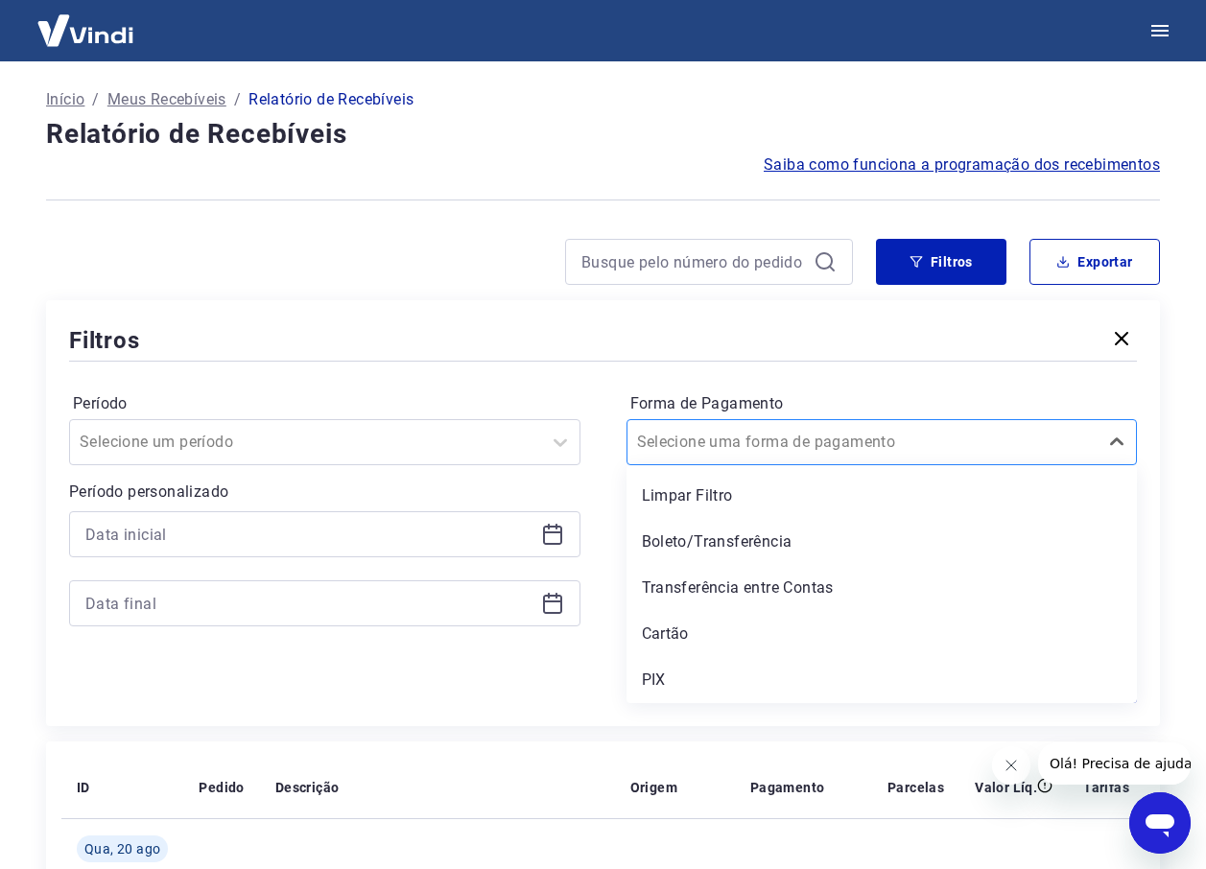
click at [892, 445] on div at bounding box center [863, 442] width 452 height 27
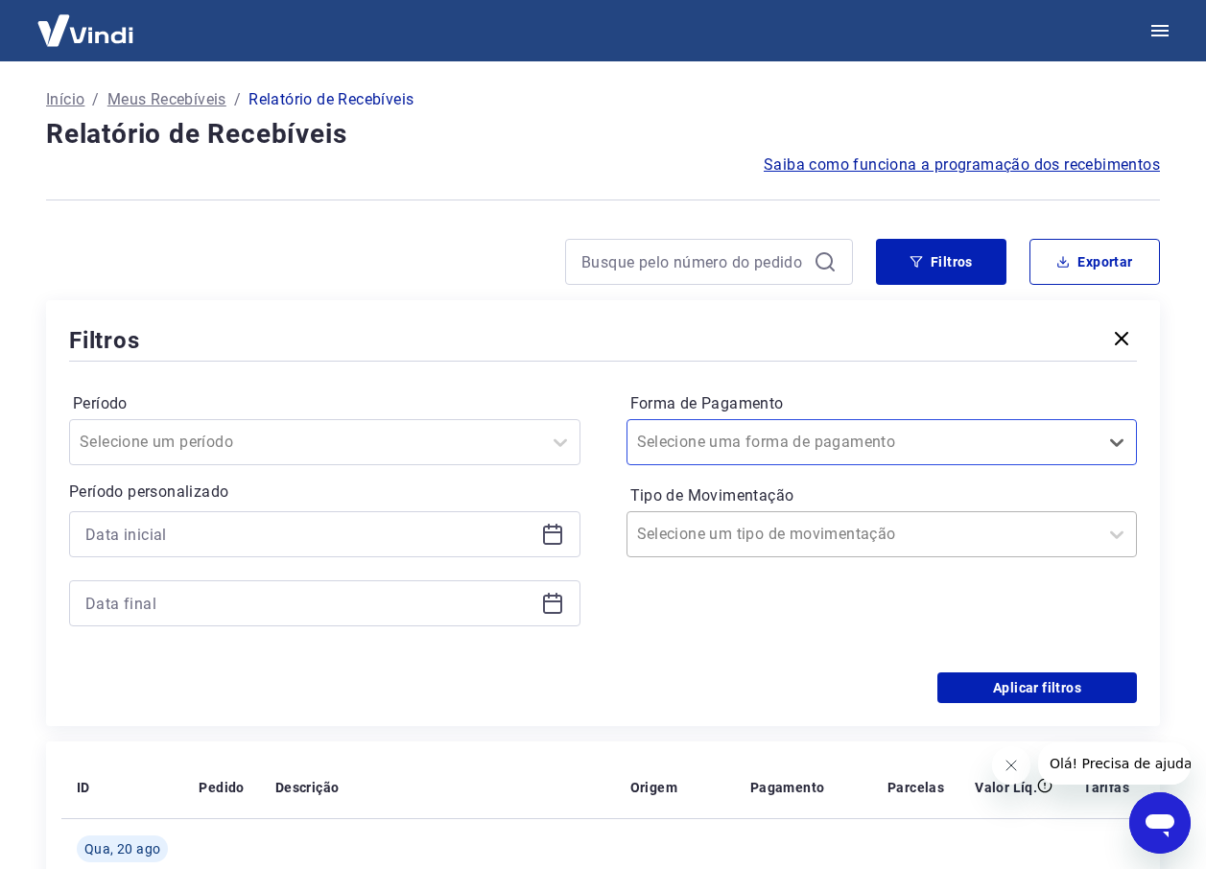
click at [818, 530] on div at bounding box center [863, 534] width 452 height 27
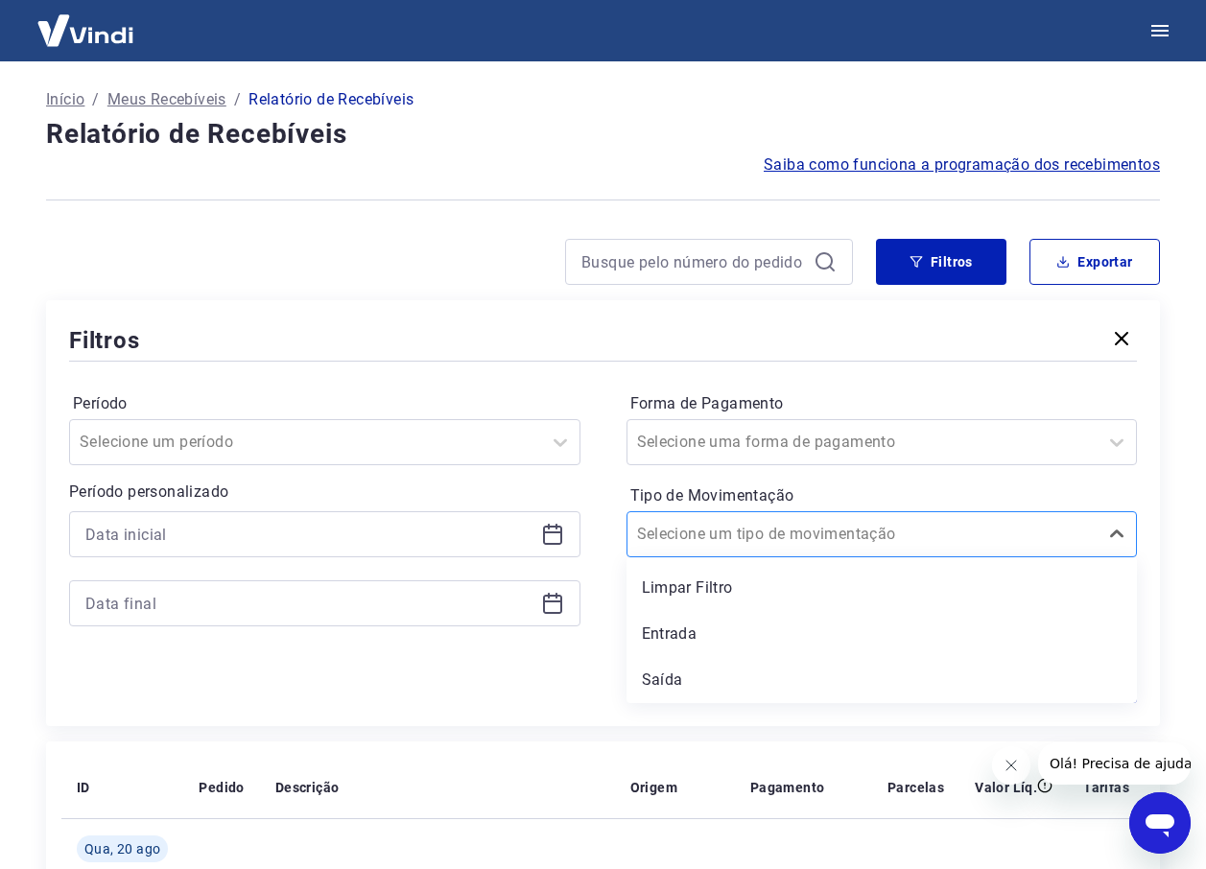
click at [818, 530] on div at bounding box center [863, 534] width 452 height 27
click at [341, 445] on div at bounding box center [306, 442] width 452 height 27
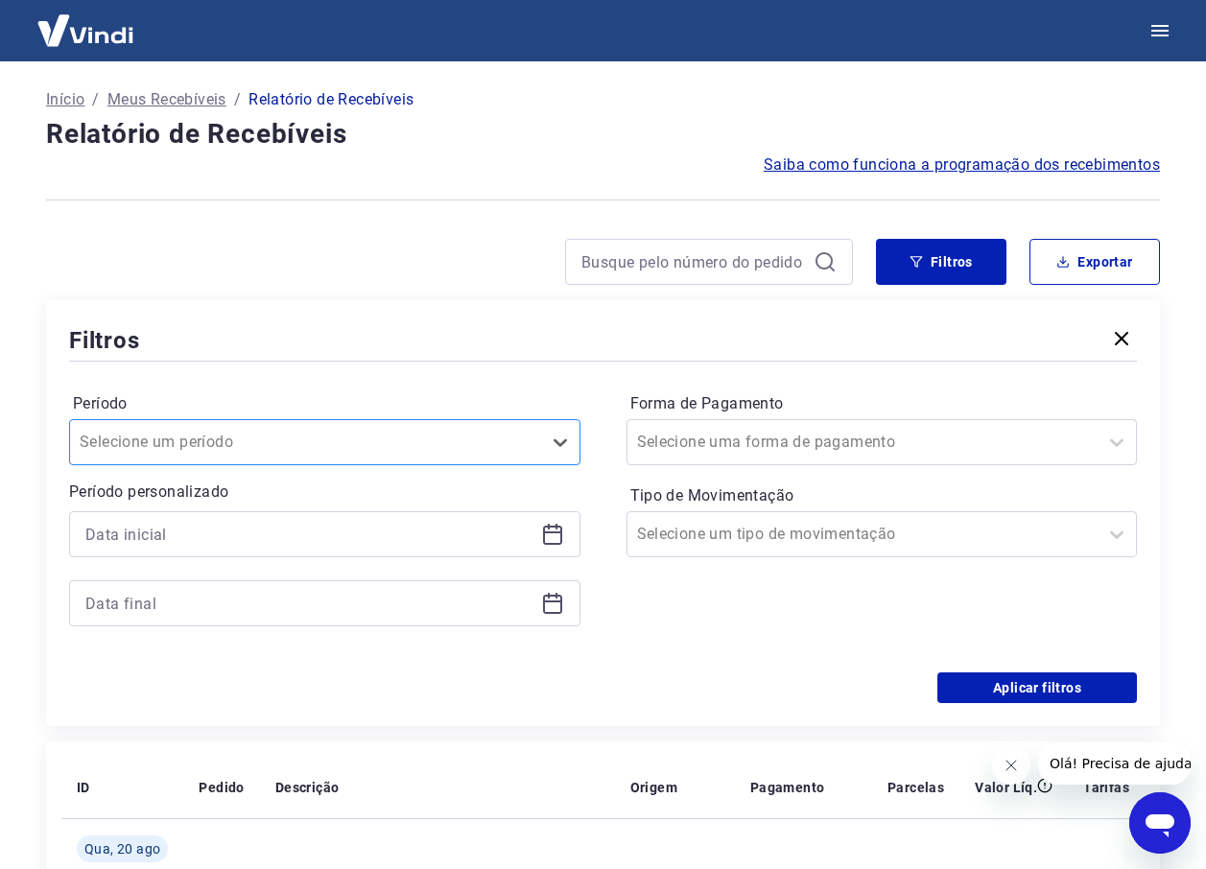
click at [367, 448] on div at bounding box center [306, 442] width 452 height 27
click at [397, 554] on div at bounding box center [324, 534] width 511 height 46
click at [396, 539] on input at bounding box center [309, 534] width 448 height 29
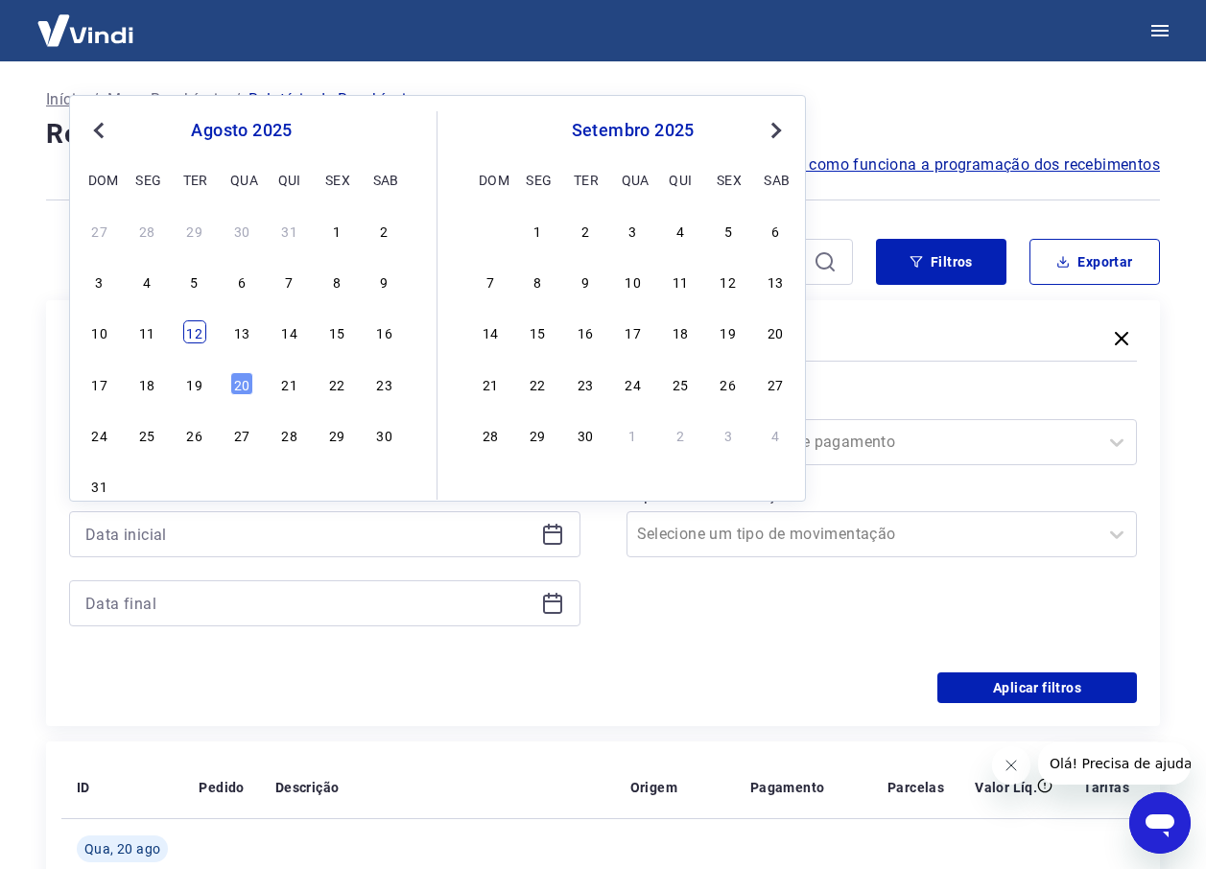
click at [190, 344] on div "10 11 12 13 14 15 16" at bounding box center [241, 332] width 313 height 28
drag, startPoint x: 199, startPoint y: 325, endPoint x: 253, endPoint y: 546, distance: 227.3
click at [197, 326] on div "12" at bounding box center [194, 331] width 23 height 23
type input "12/08/2025"
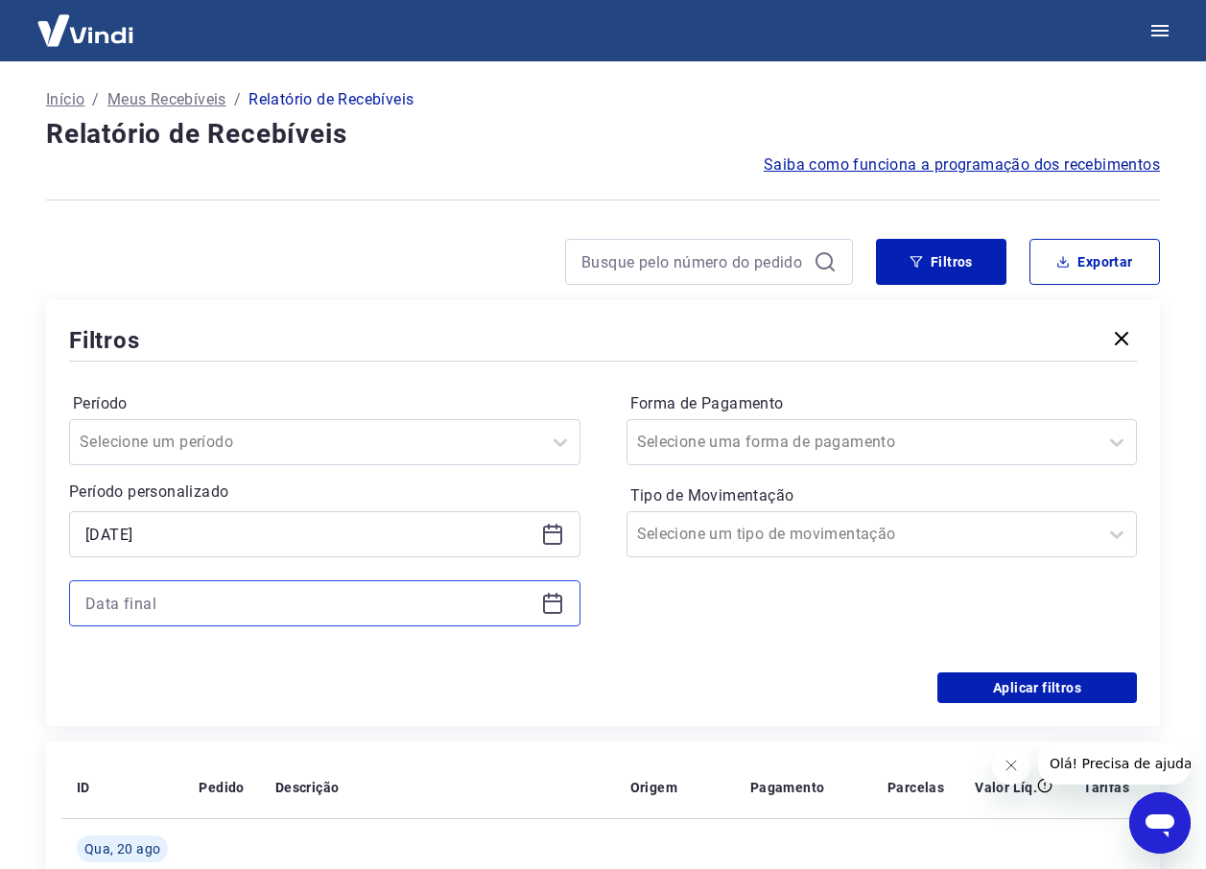
click at [251, 617] on input at bounding box center [309, 603] width 448 height 29
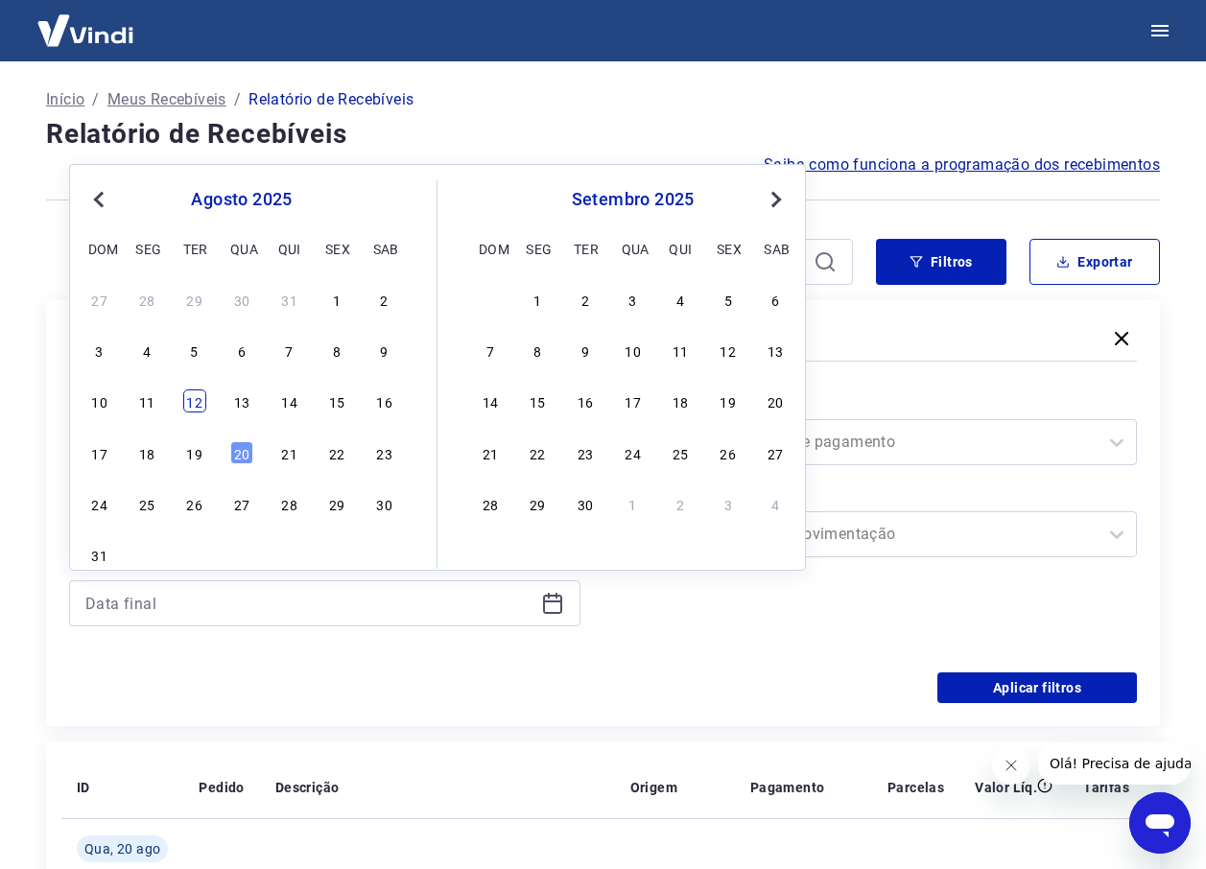
click at [197, 397] on div "12" at bounding box center [194, 400] width 23 height 23
type input "12/08/2025"
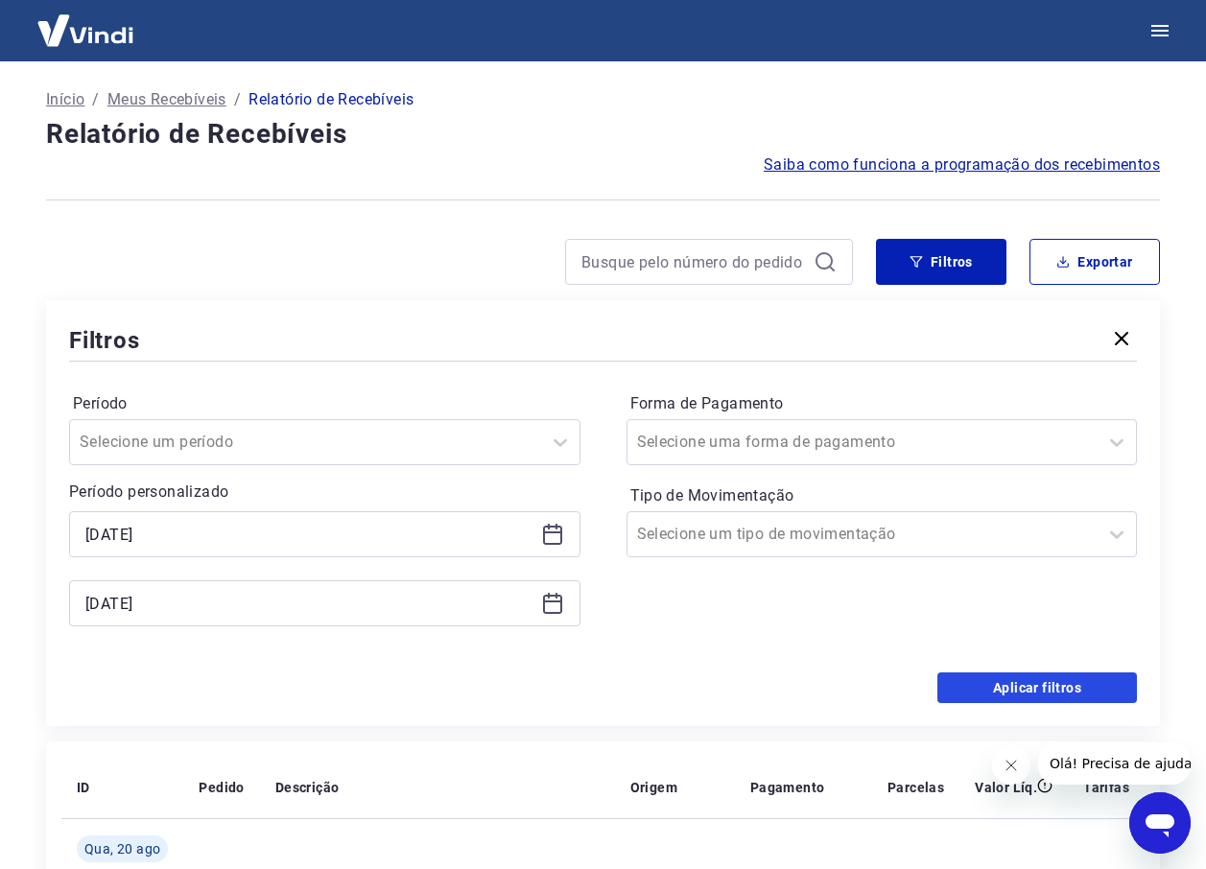
drag, startPoint x: 997, startPoint y: 685, endPoint x: 904, endPoint y: 564, distance: 153.1
click at [998, 685] on button "Aplicar filtros" at bounding box center [1036, 687] width 199 height 31
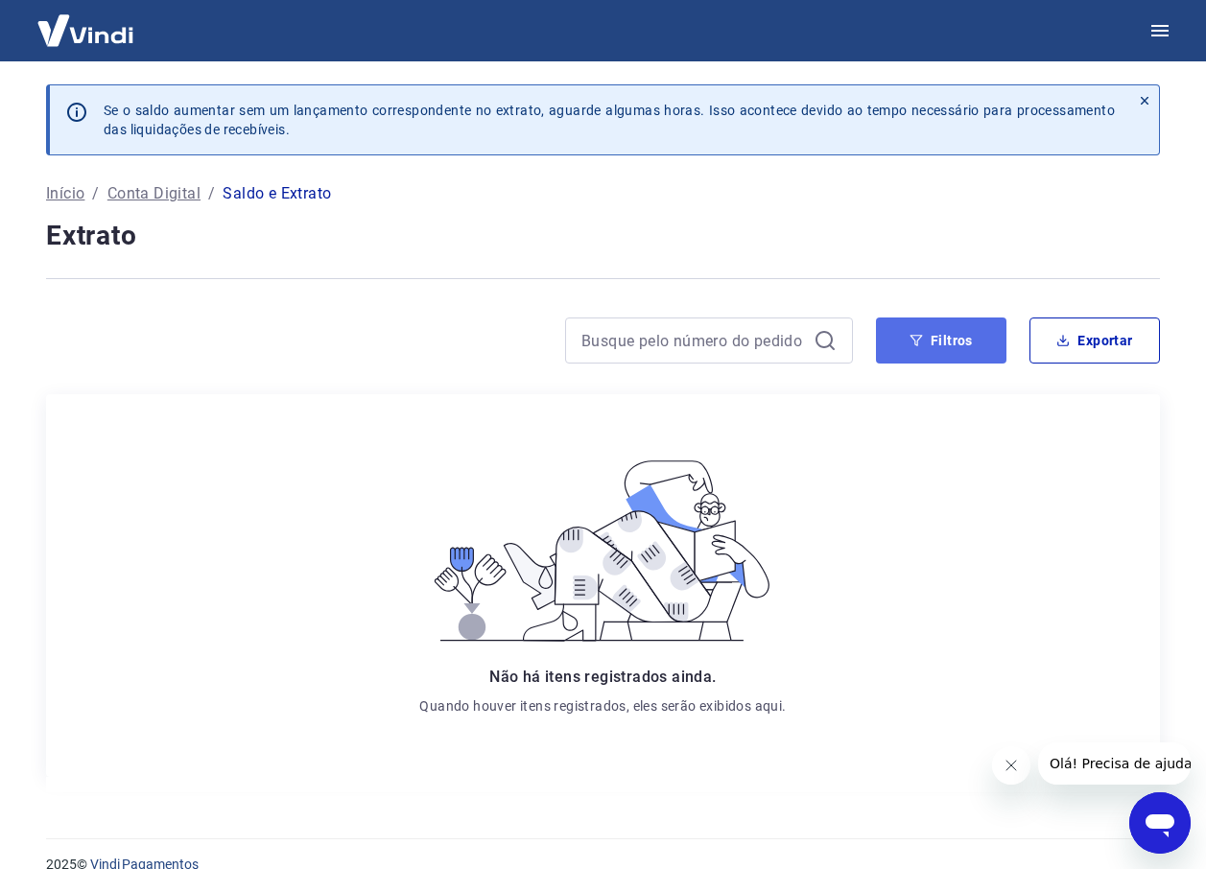
click at [934, 341] on button "Filtros" at bounding box center [941, 340] width 130 height 46
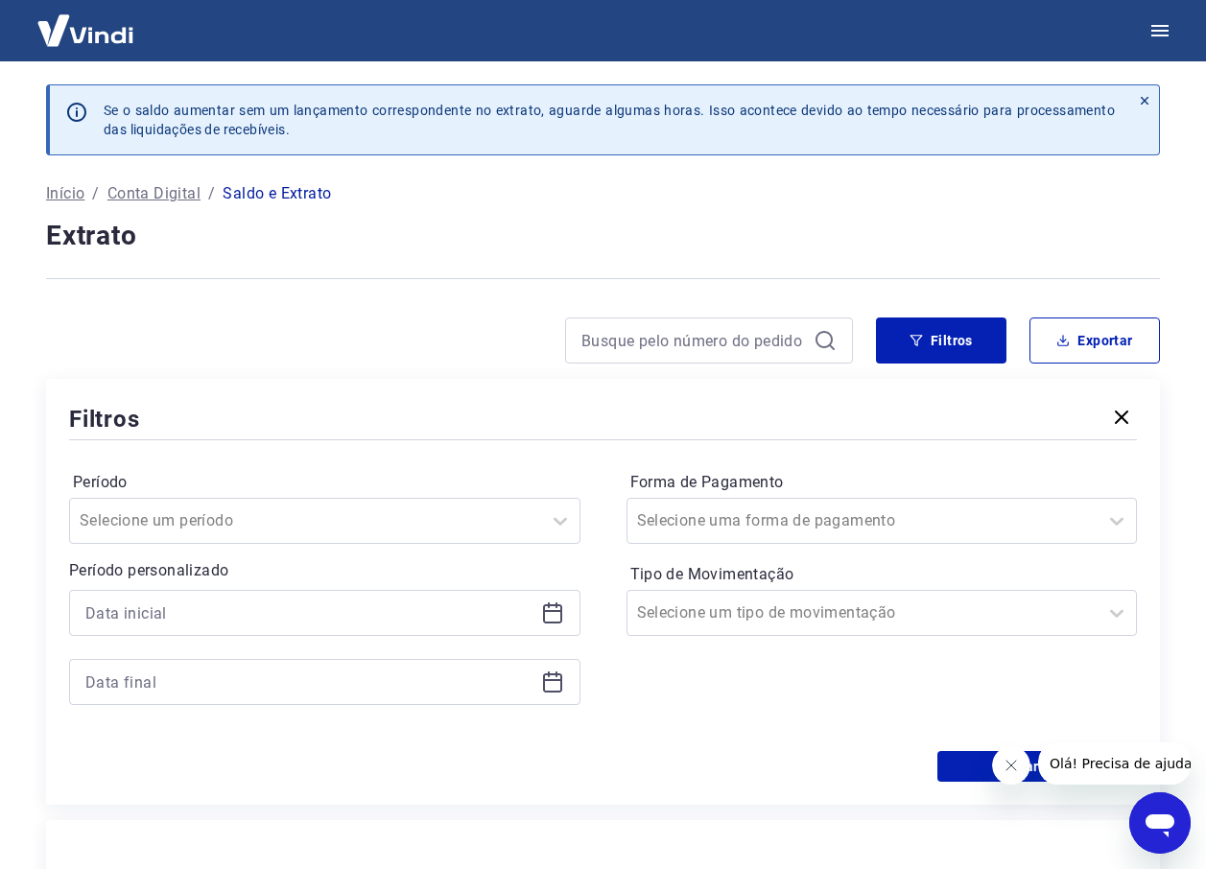
click at [455, 497] on div "Período Selecione um período" at bounding box center [324, 505] width 511 height 77
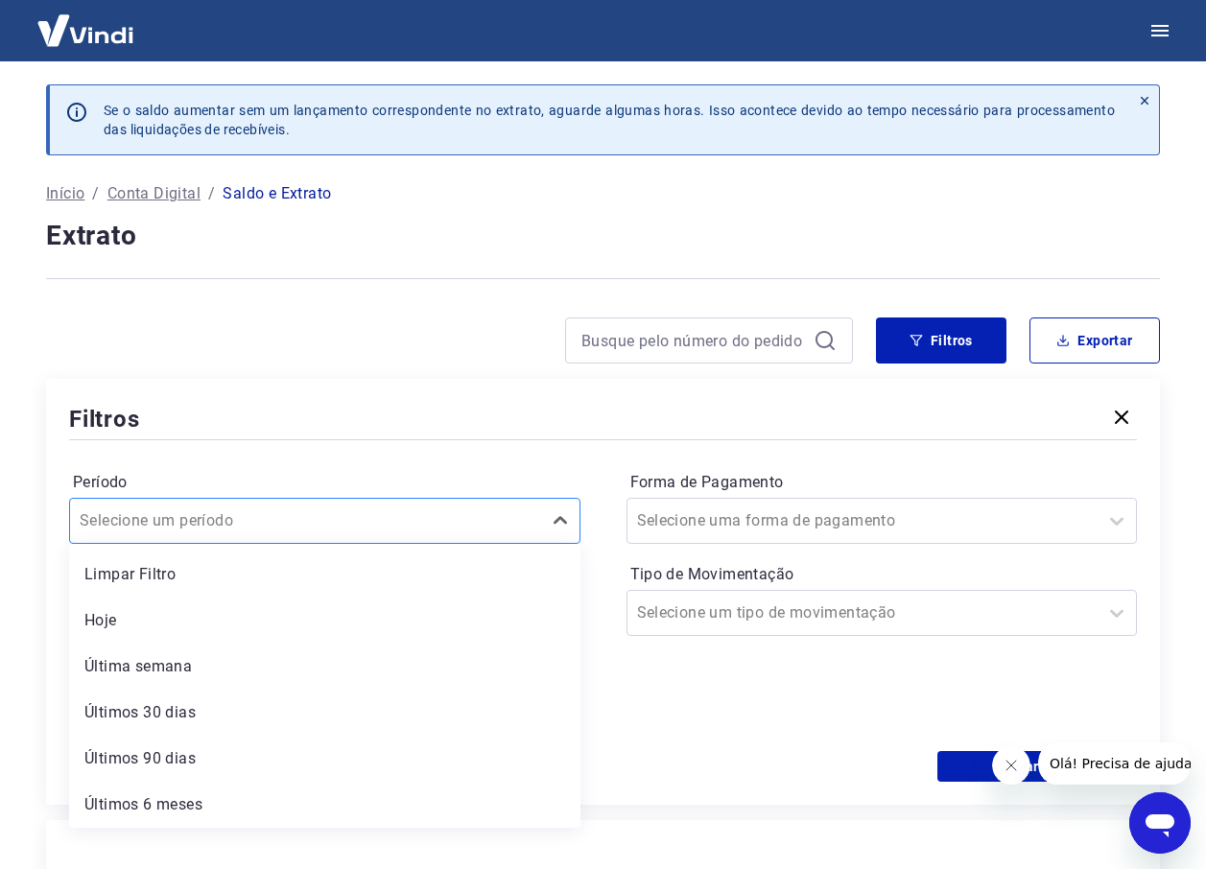
click at [458, 505] on div "Selecione um período" at bounding box center [305, 521] width 471 height 35
click at [480, 517] on div at bounding box center [306, 520] width 452 height 27
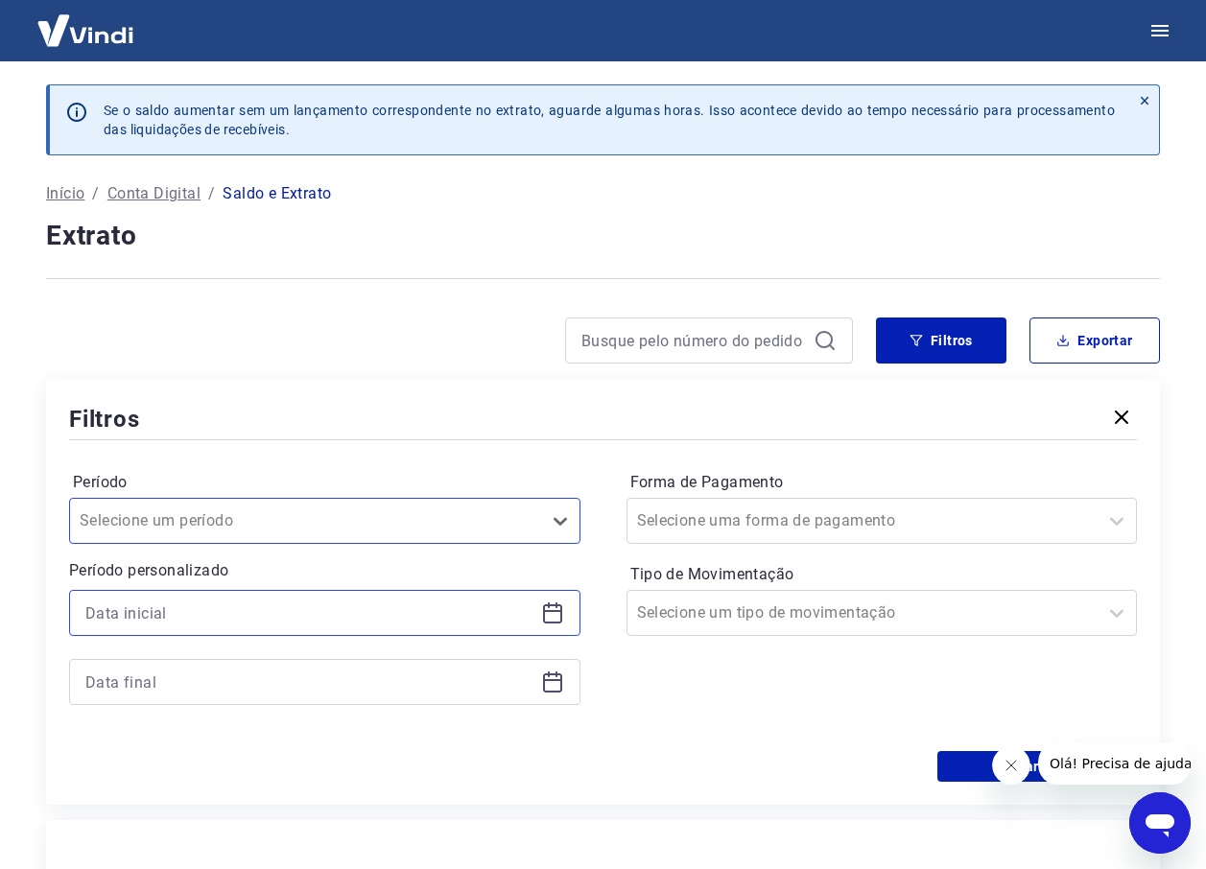
click at [443, 613] on input at bounding box center [309, 612] width 448 height 29
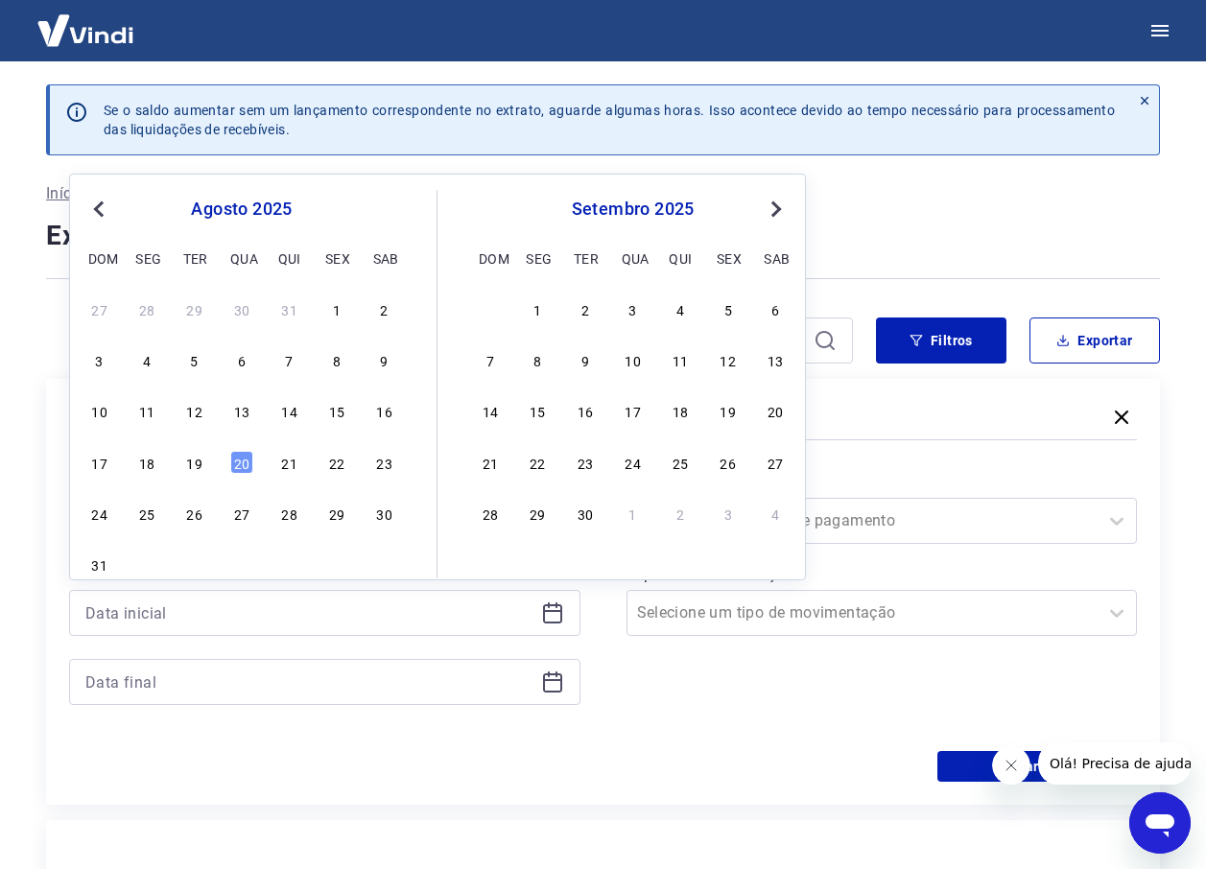
click at [324, 306] on div "27 28 29 30 31 1 2" at bounding box center [241, 308] width 313 height 28
click at [330, 309] on div "1" at bounding box center [336, 308] width 23 height 23
type input "[DATE]"
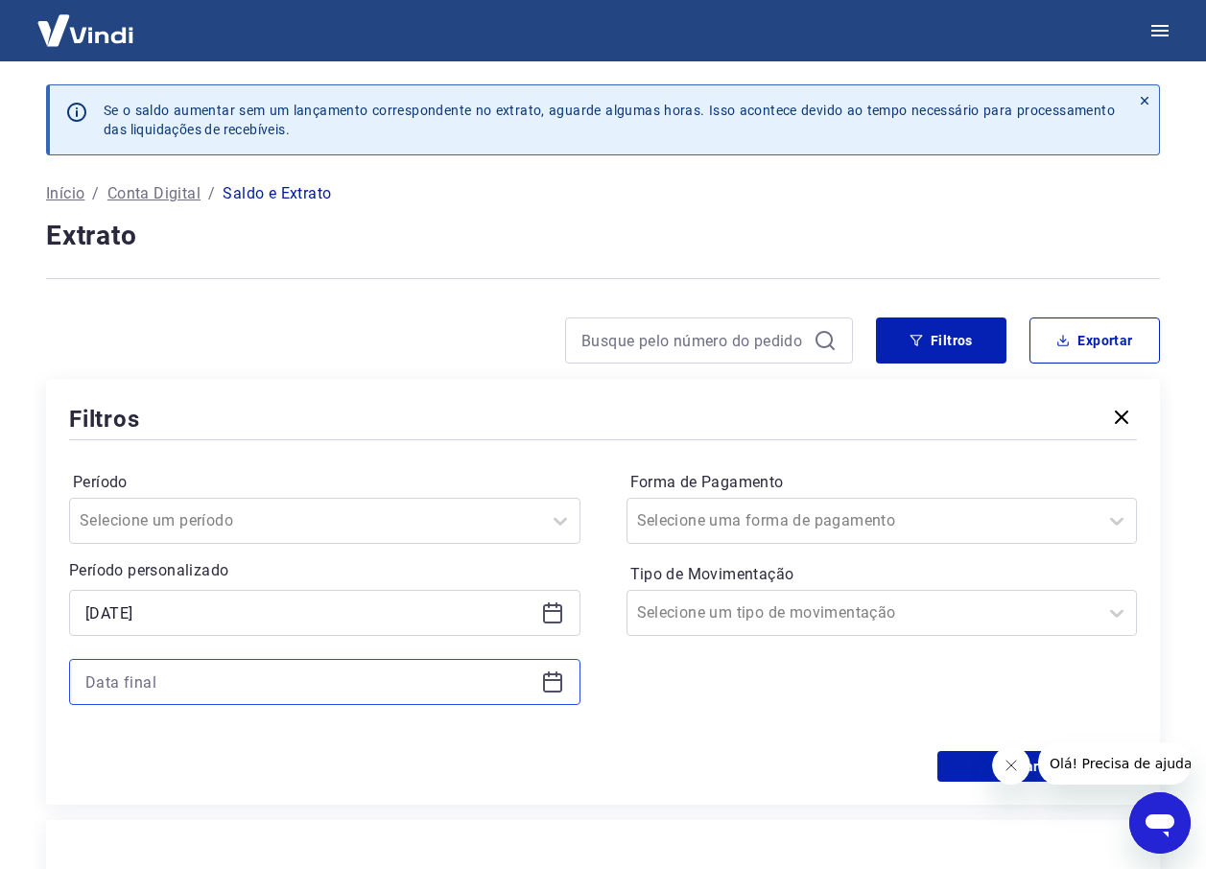
click at [252, 691] on input at bounding box center [309, 682] width 448 height 29
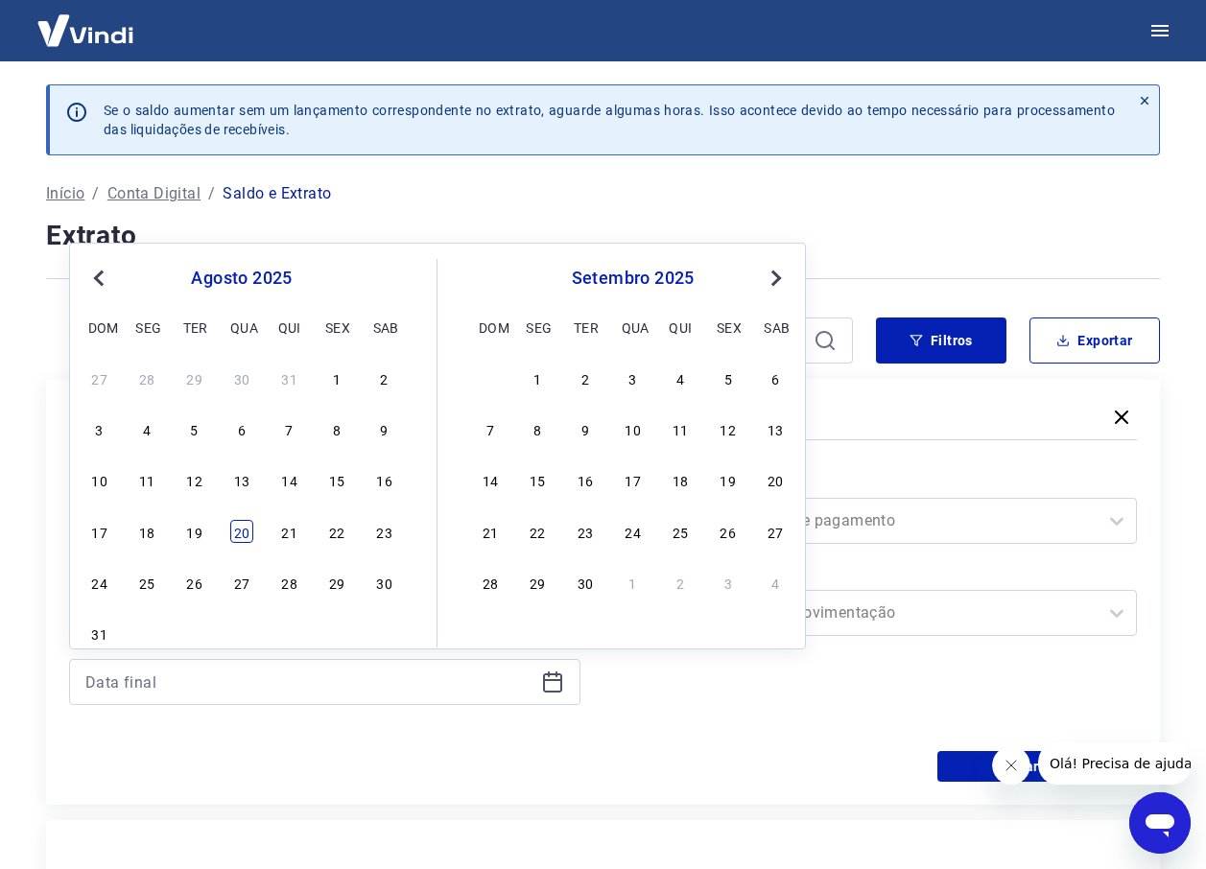
click at [241, 535] on div "20" at bounding box center [241, 531] width 23 height 23
type input "20/08/2025"
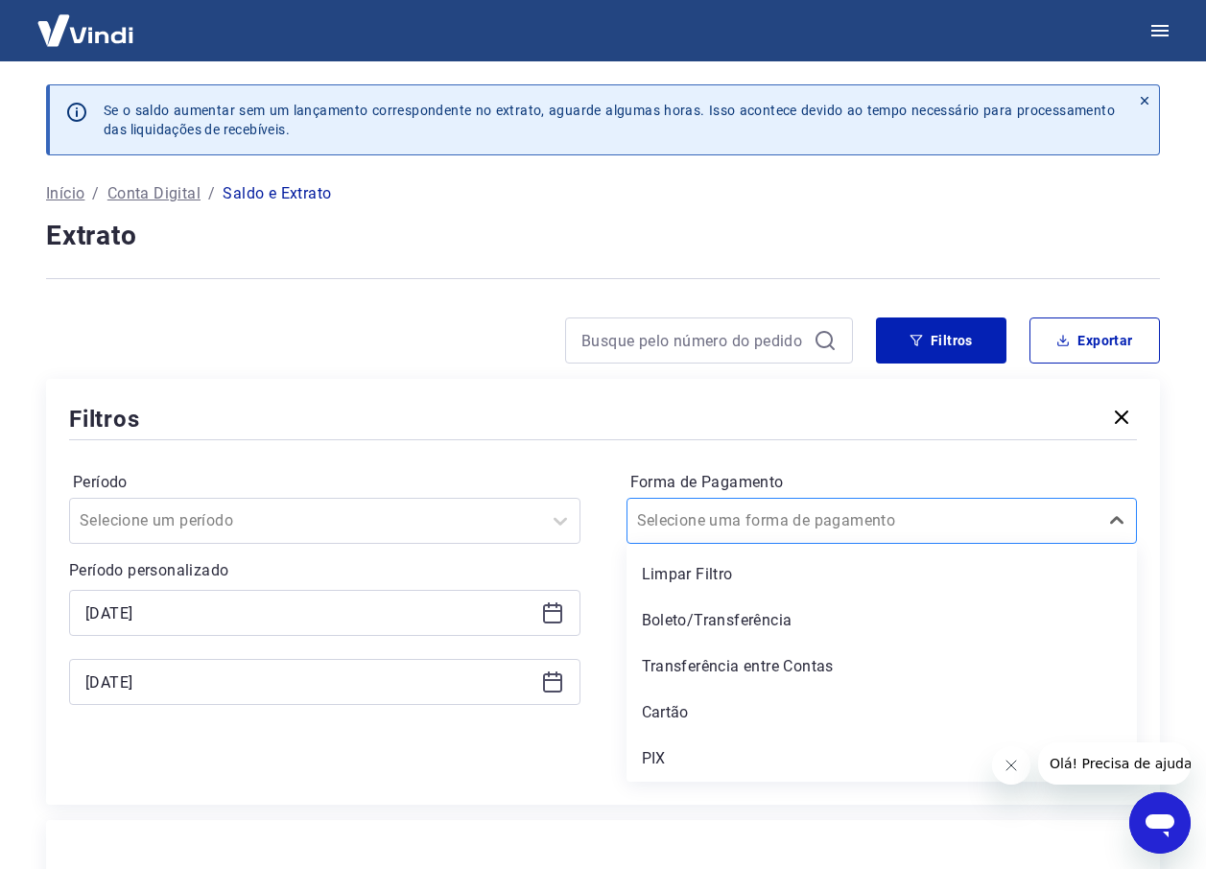
click at [887, 519] on div at bounding box center [863, 520] width 452 height 27
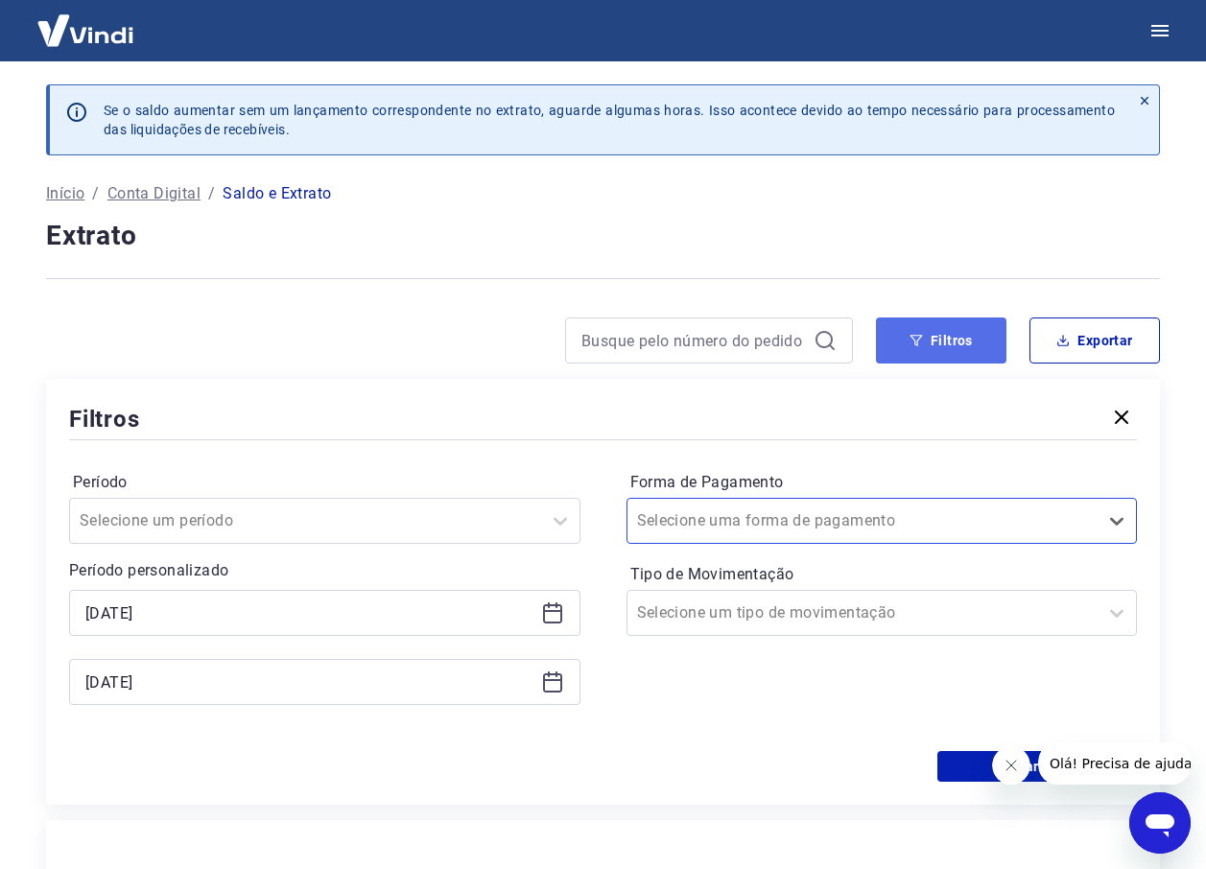
click at [954, 334] on button "Filtros" at bounding box center [941, 340] width 130 height 46
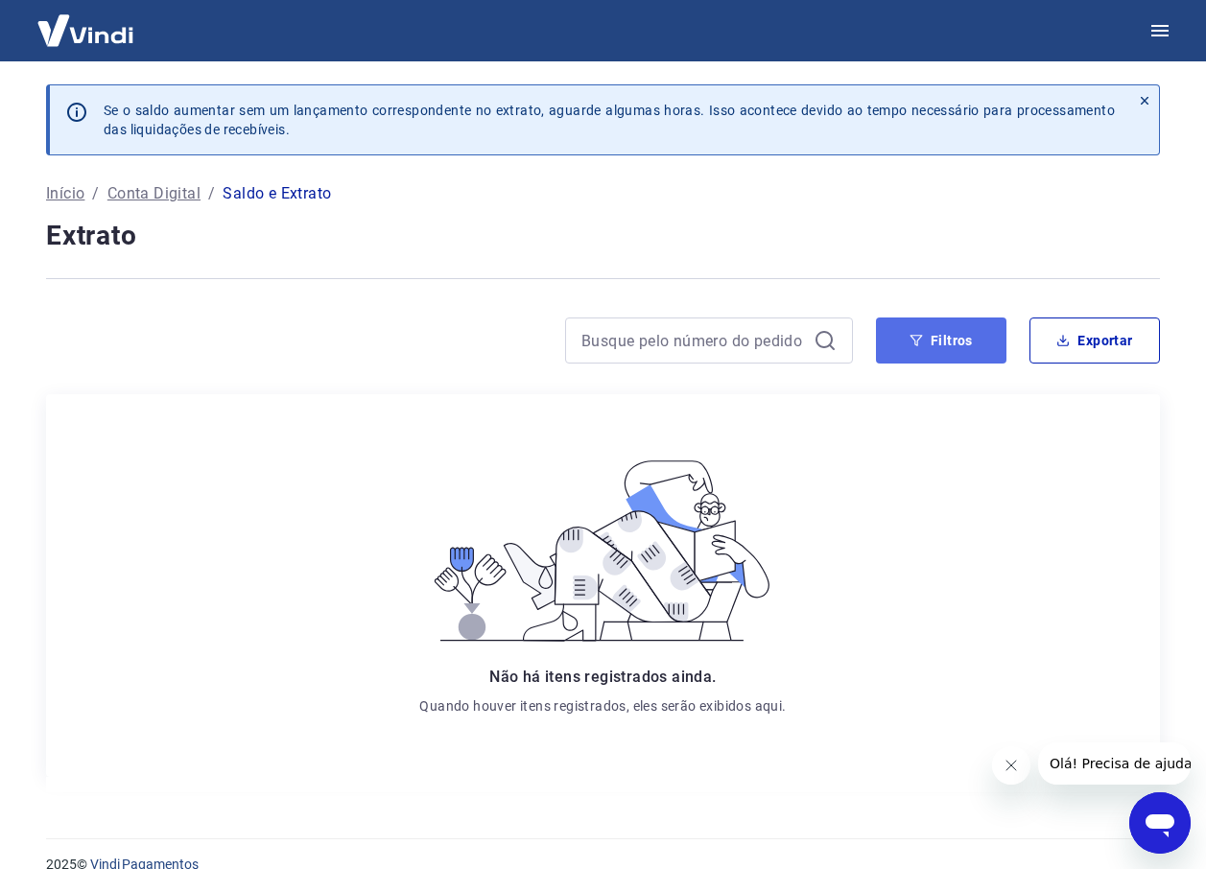
click at [922, 362] on button "Filtros" at bounding box center [941, 340] width 130 height 46
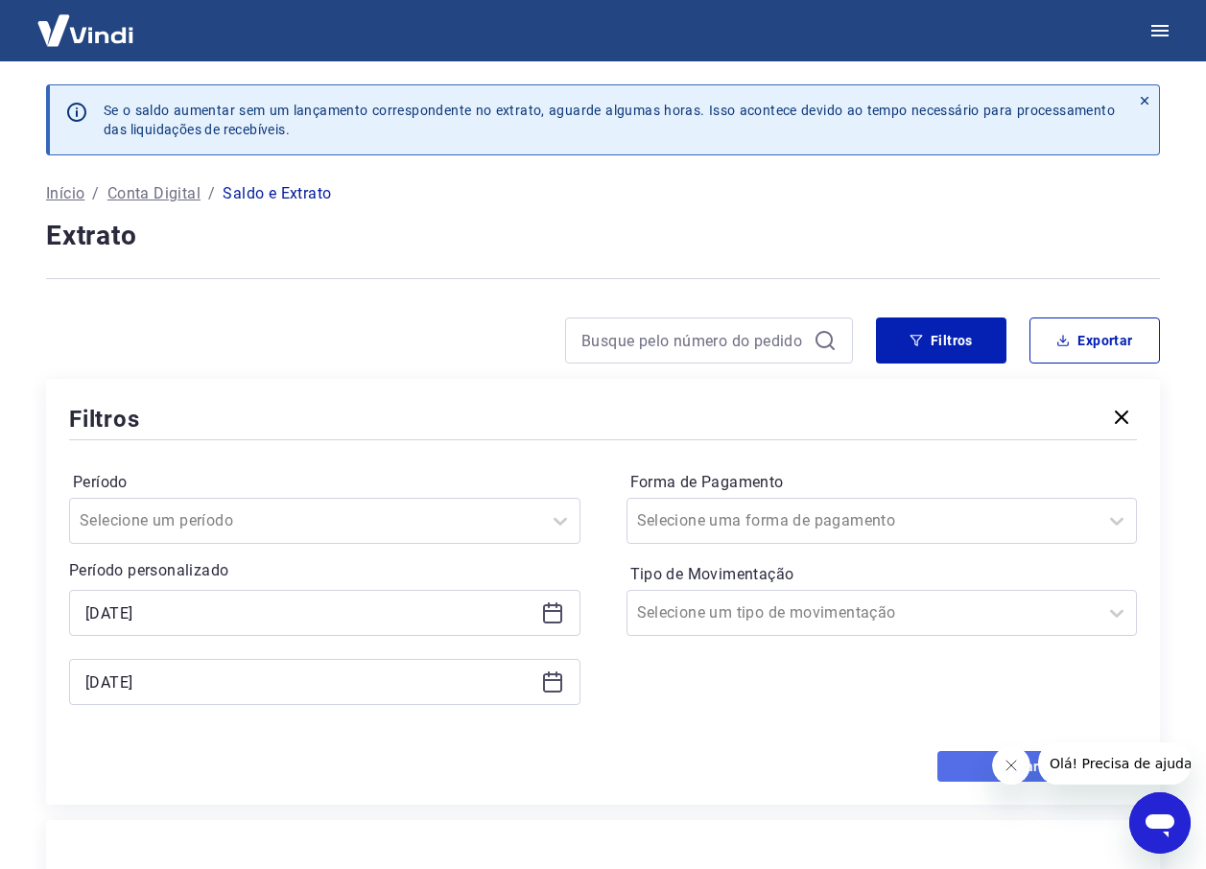
click at [973, 760] on button "Aplicar filtros" at bounding box center [1036, 766] width 199 height 31
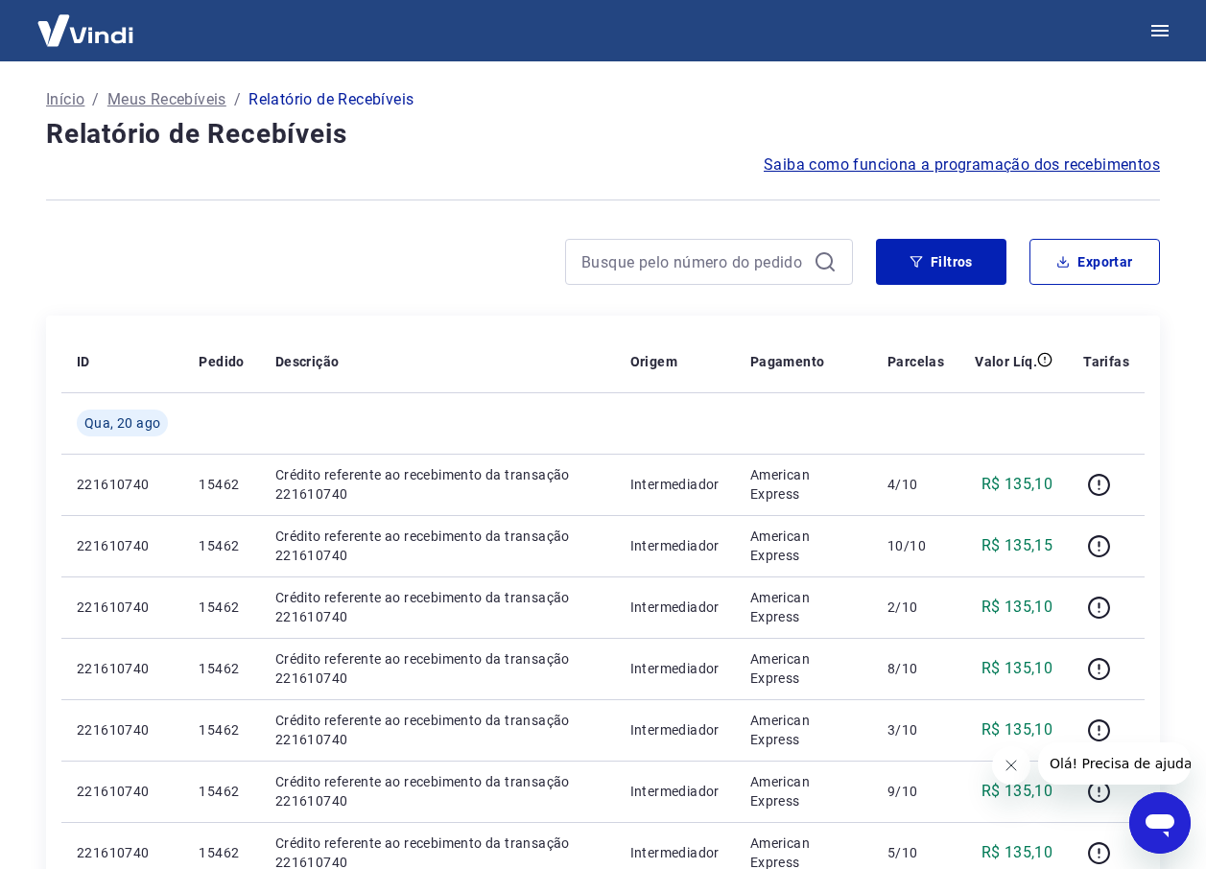
click at [930, 164] on span "Saiba como funciona a programação dos recebimentos" at bounding box center [961, 164] width 396 height 23
click at [1158, 35] on icon "button" at bounding box center [1159, 31] width 17 height 12
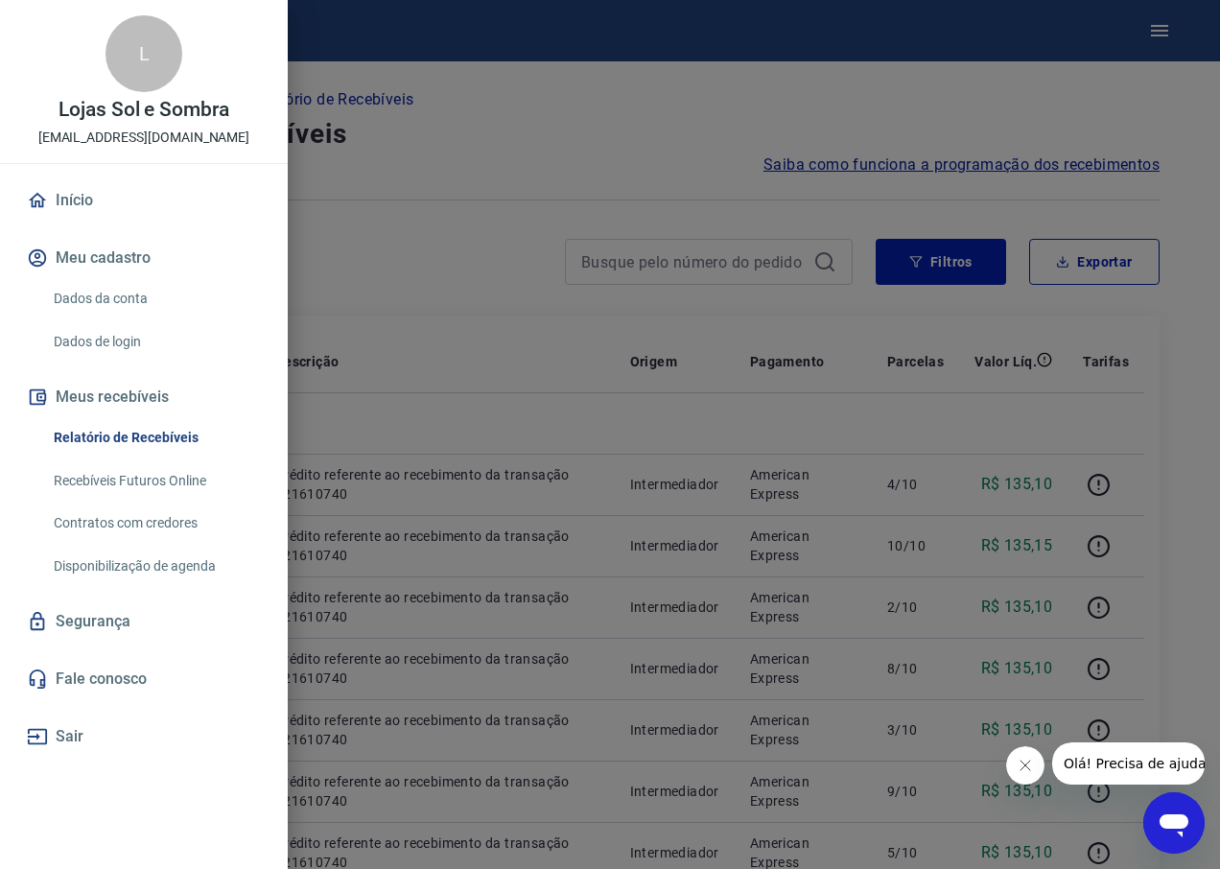
click at [188, 476] on link "Recebíveis Futuros Online" at bounding box center [155, 480] width 219 height 39
